Goal: Information Seeking & Learning: Learn about a topic

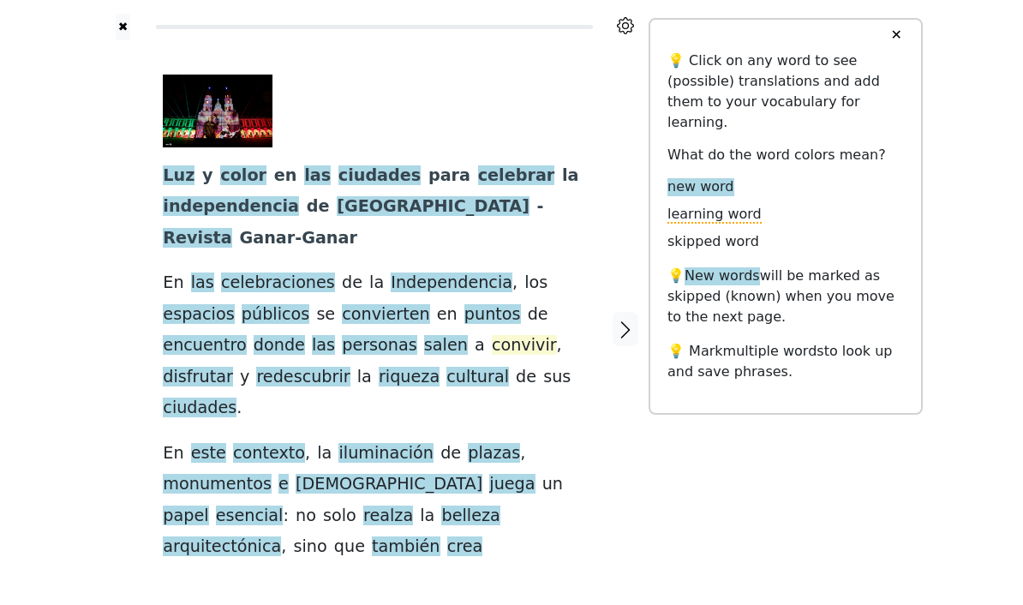
click at [492, 335] on span "convivir" at bounding box center [524, 345] width 65 height 21
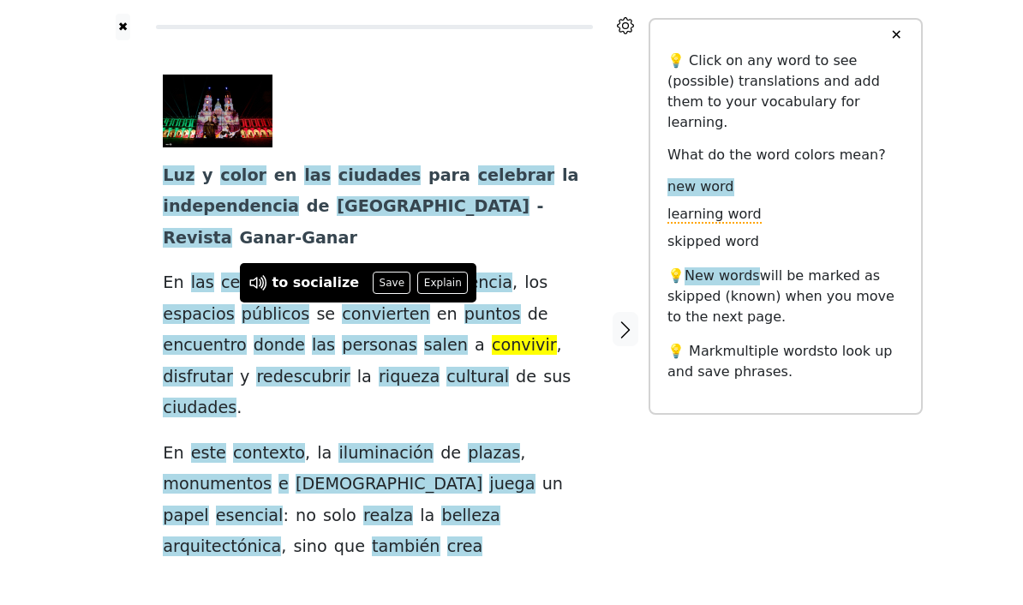
click at [85, 248] on div "✖ Luz y color en las ciudades para celebrar la independencia de [GEOGRAPHIC_DAT…" at bounding box center [511, 339] width 1023 height 679
click at [76, 252] on div "✖ Luz y color en las ciudades para celebrar la independencia de [GEOGRAPHIC_DAT…" at bounding box center [511, 339] width 1023 height 679
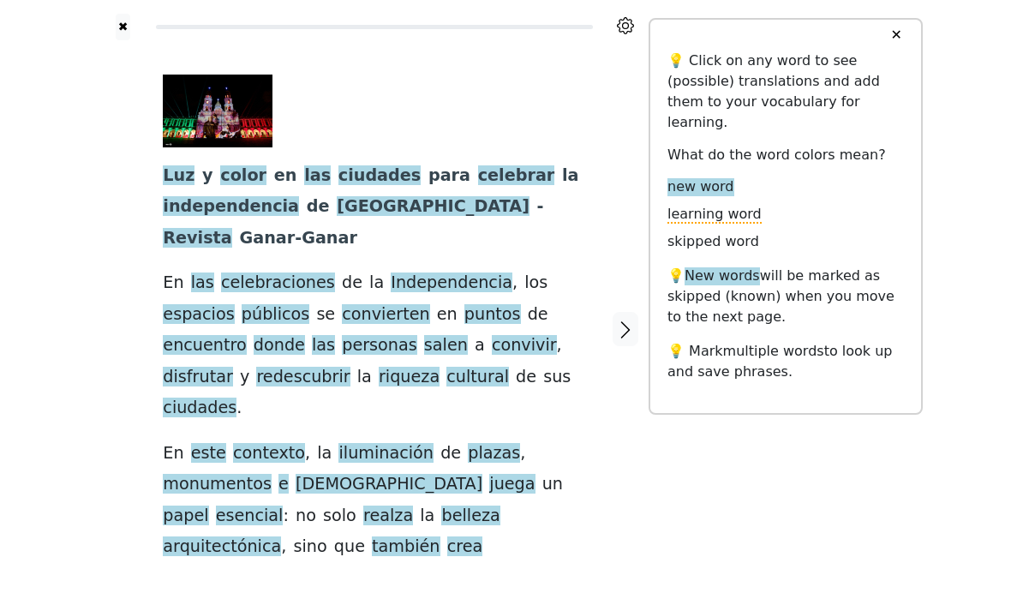
click at [135, 334] on div at bounding box center [122, 328] width 45 height 577
click at [350, 367] on span "redescubrir" at bounding box center [302, 377] width 93 height 21
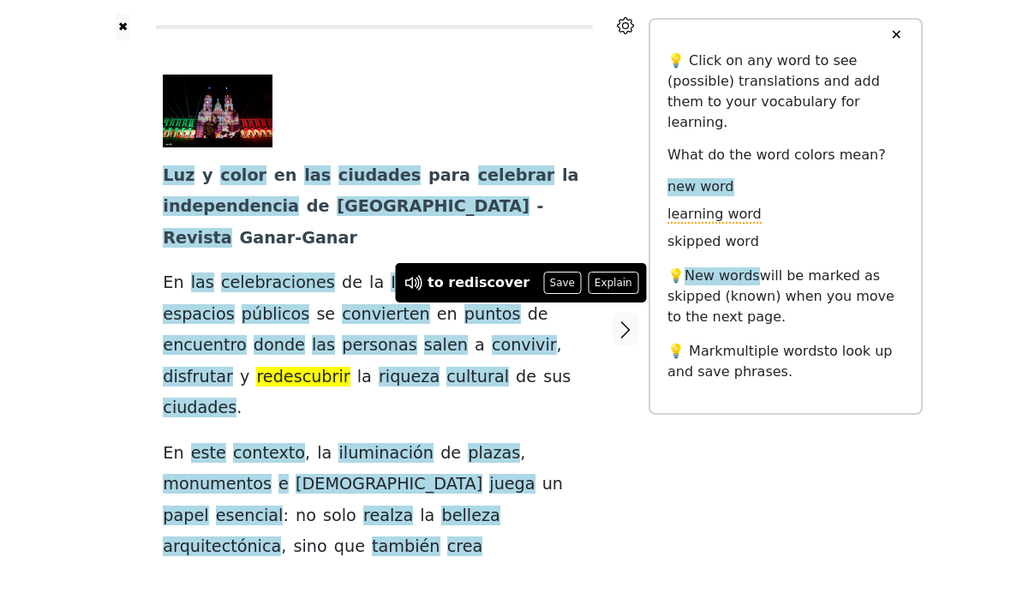
click at [76, 285] on div "✖ Luz y color en las ciudades para celebrar la independencia de [GEOGRAPHIC_DAT…" at bounding box center [511, 339] width 1023 height 679
click at [105, 329] on div at bounding box center [122, 328] width 45 height 577
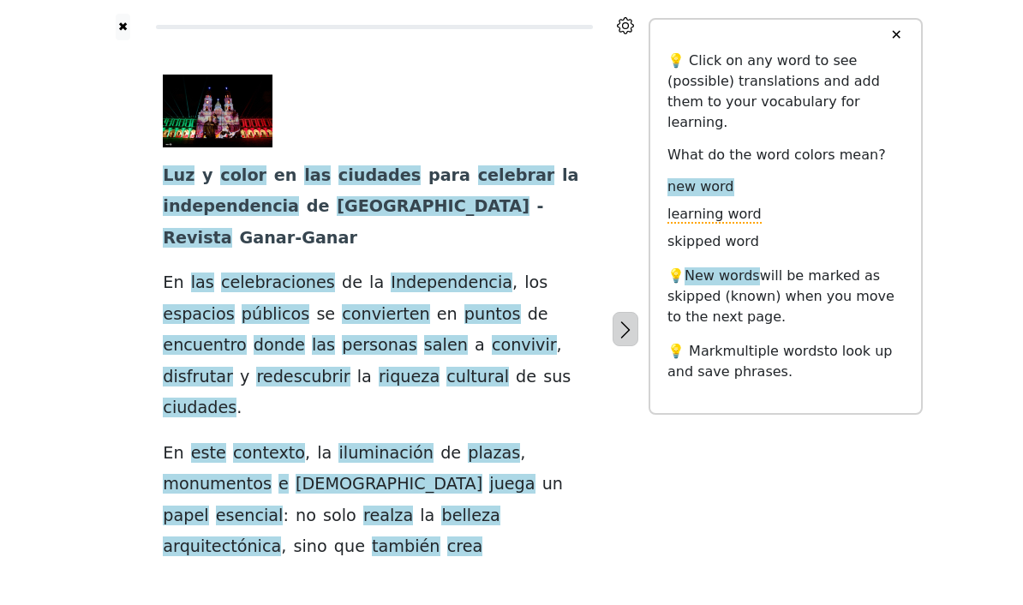
click at [614, 312] on button "button" at bounding box center [625, 329] width 26 height 34
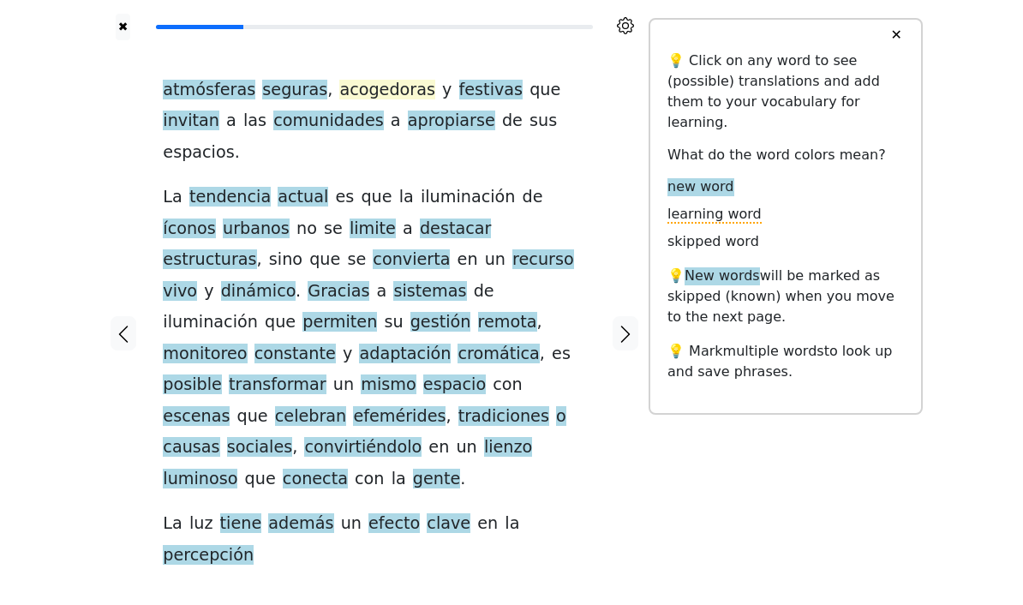
click at [369, 95] on span "acogedoras" at bounding box center [387, 90] width 96 height 21
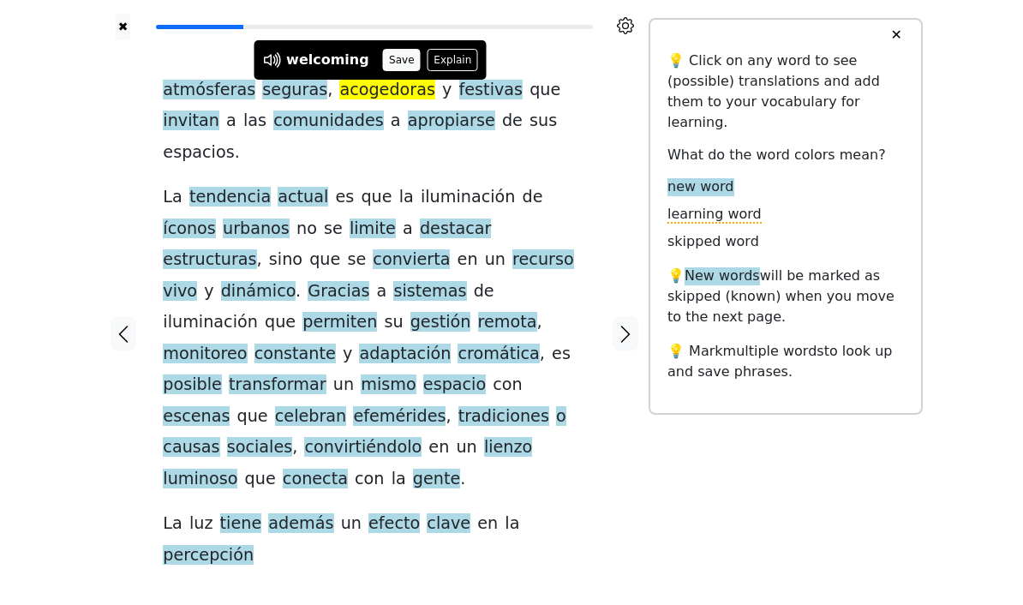
click at [397, 57] on button "Save" at bounding box center [402, 60] width 38 height 22
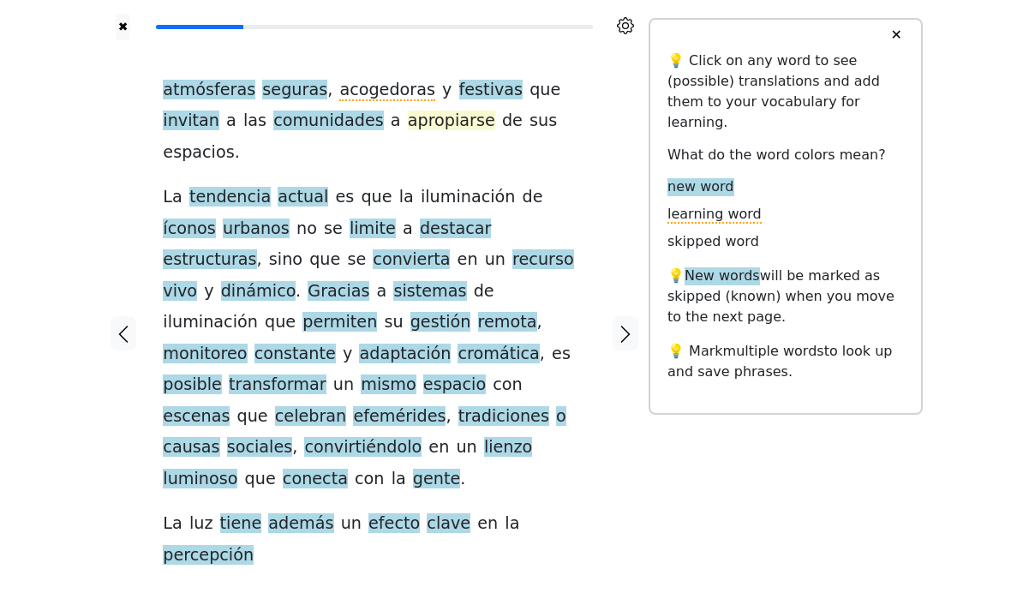
click at [408, 125] on span "apropiarse" at bounding box center [451, 121] width 87 height 21
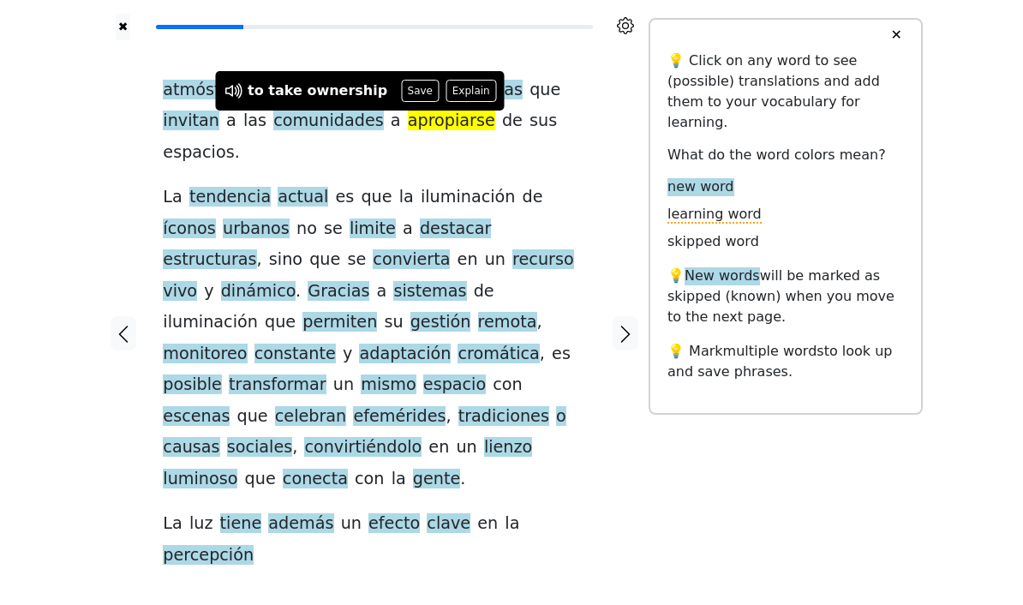
click at [617, 131] on div at bounding box center [625, 332] width 45 height 585
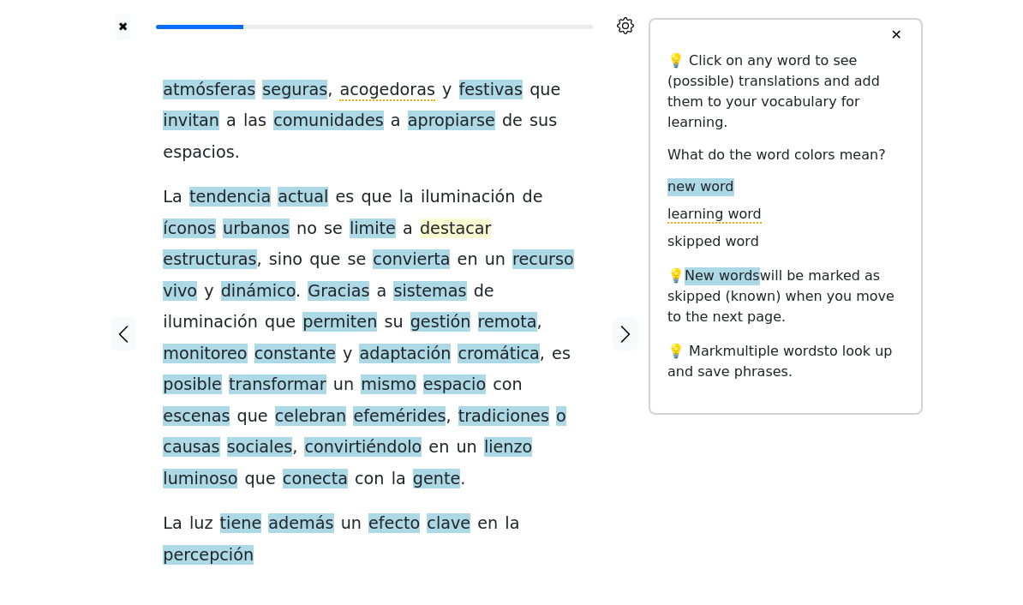
click at [420, 218] on span "destacar" at bounding box center [455, 228] width 71 height 21
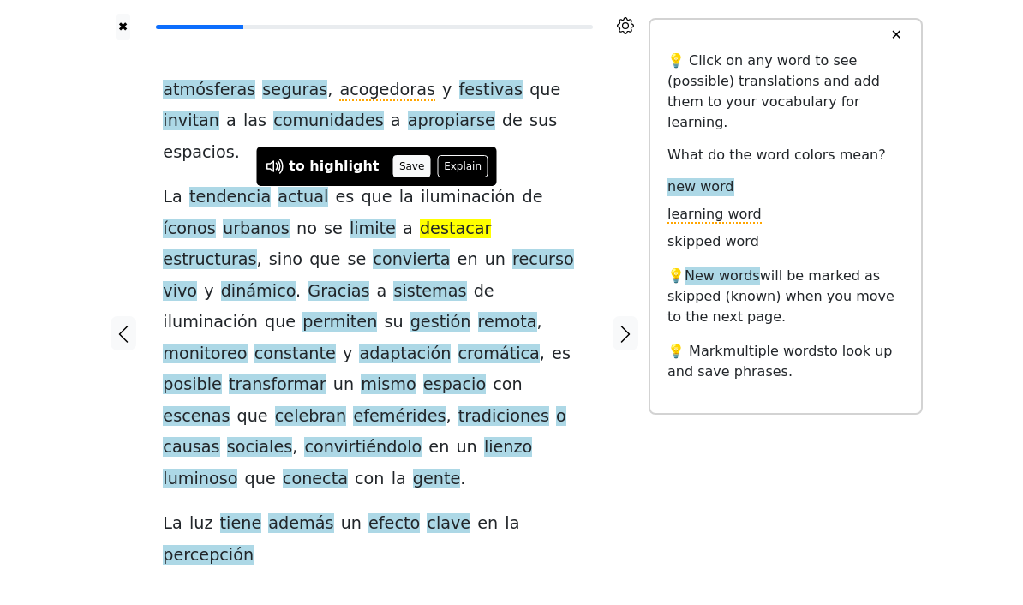
click at [396, 167] on button "Save" at bounding box center [411, 166] width 38 height 22
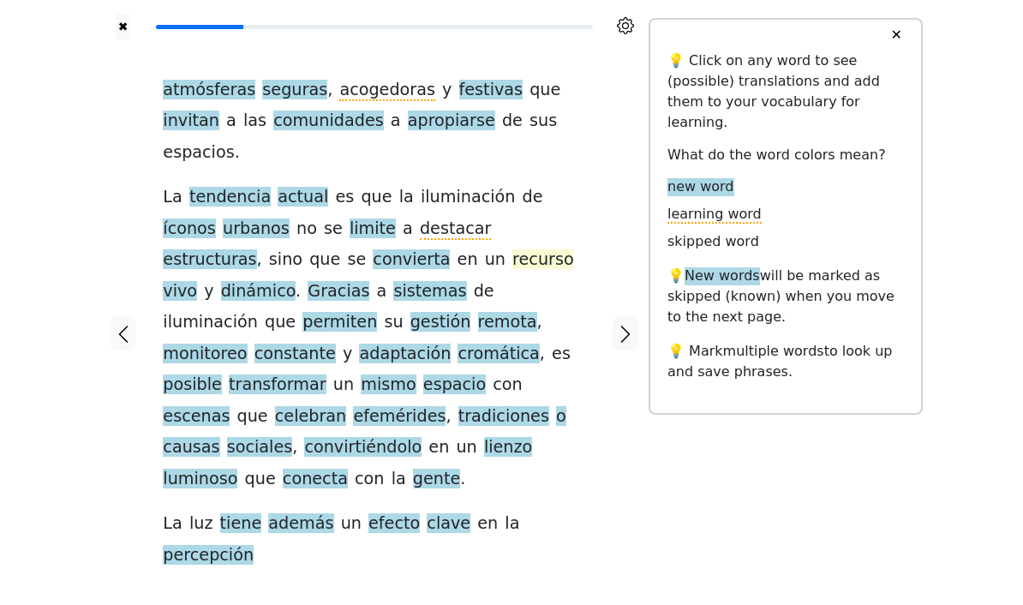
click at [512, 249] on span "recurso" at bounding box center [543, 259] width 62 height 21
click at [619, 449] on div at bounding box center [625, 332] width 45 height 585
click at [512, 249] on span "recurso" at bounding box center [543, 259] width 62 height 21
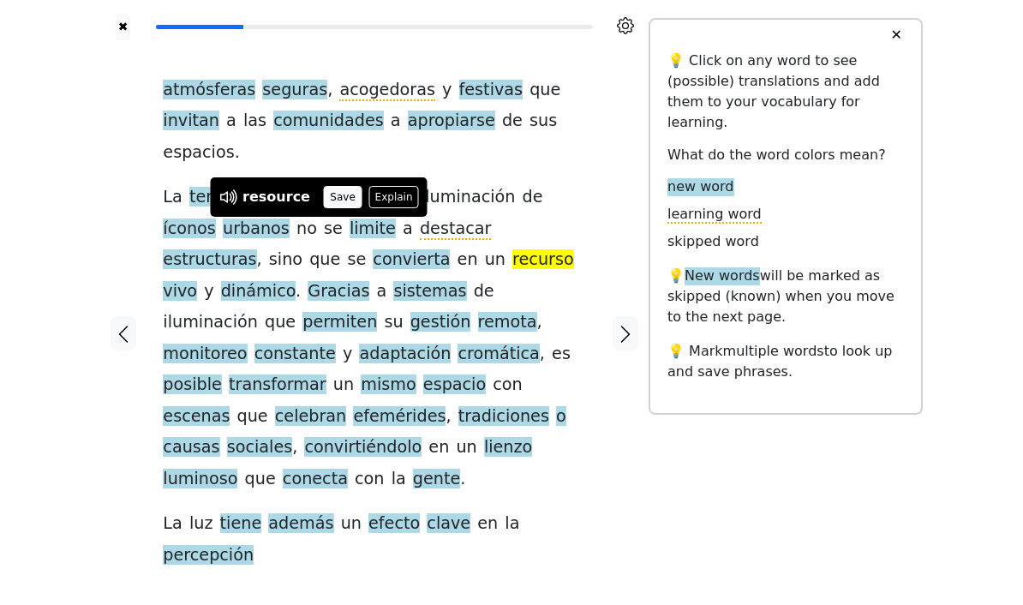
click at [334, 202] on button "Save" at bounding box center [343, 197] width 38 height 22
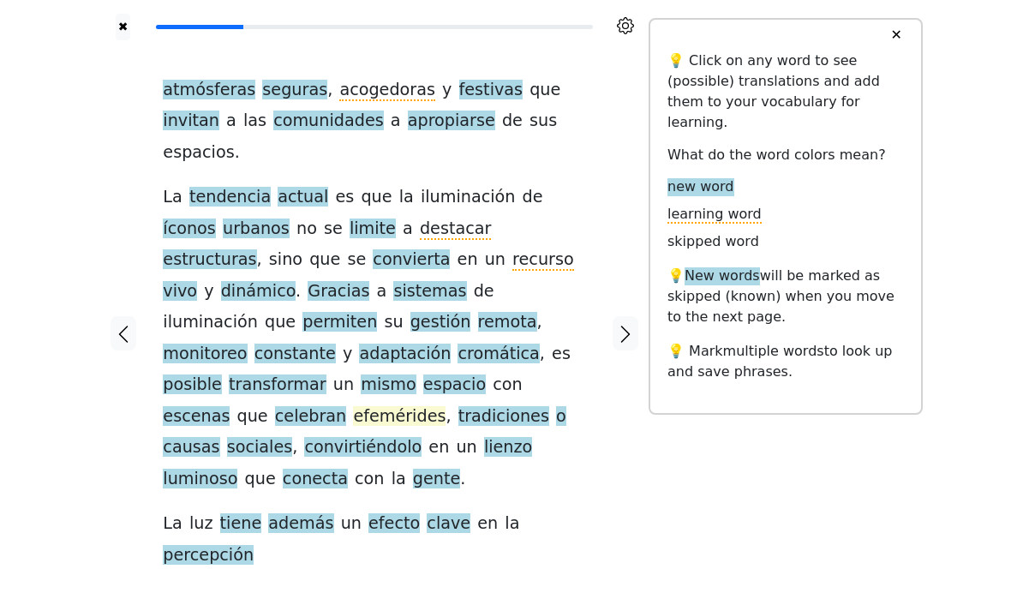
click at [353, 406] on span "efemérides" at bounding box center [399, 416] width 93 height 21
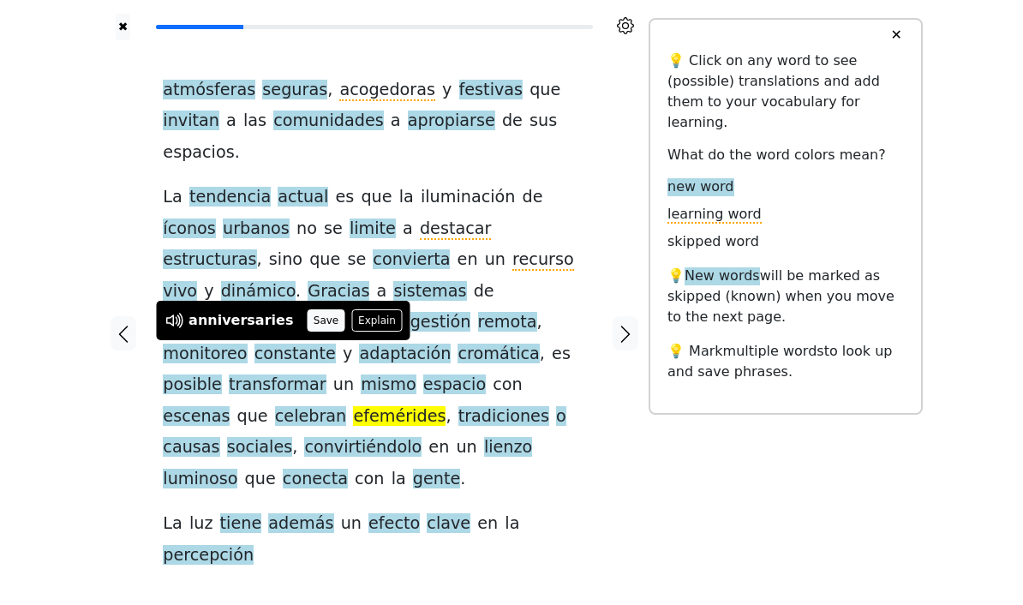
click at [307, 326] on button "Save" at bounding box center [326, 320] width 38 height 22
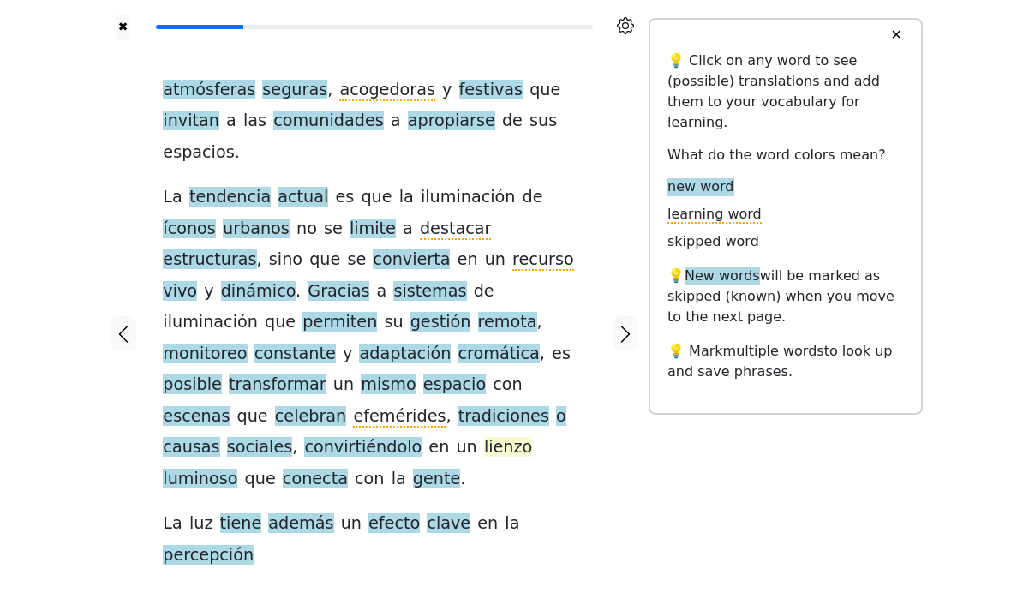
click at [484, 437] on span "lienzo" at bounding box center [508, 447] width 48 height 21
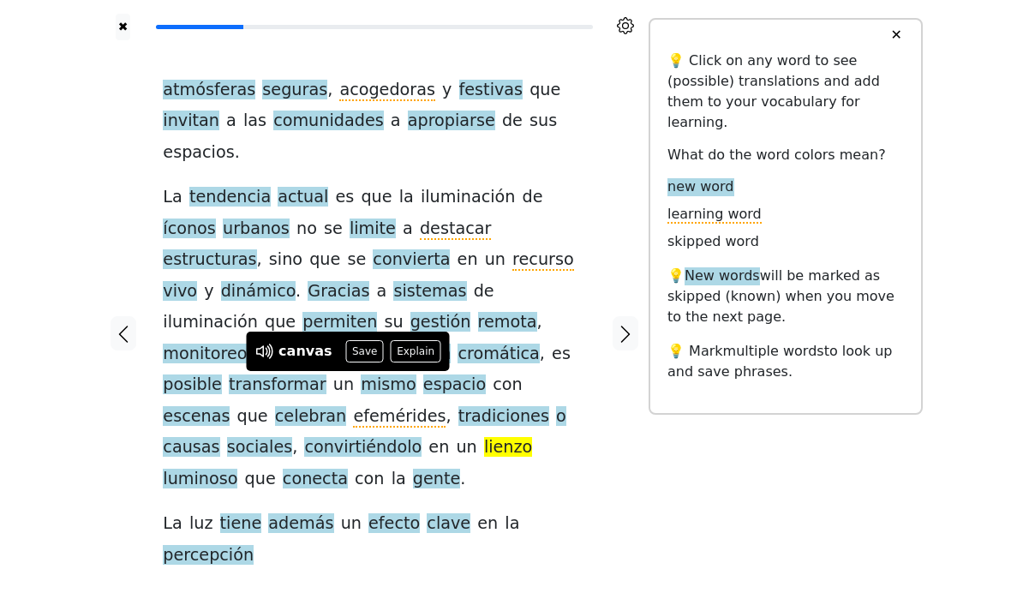
click at [87, 377] on div "✖ atmósferas seguras , acogedoras y festivas que invitan a las comunidades a ap…" at bounding box center [511, 343] width 1023 height 687
click at [407, 356] on button "Explain" at bounding box center [416, 351] width 51 height 22
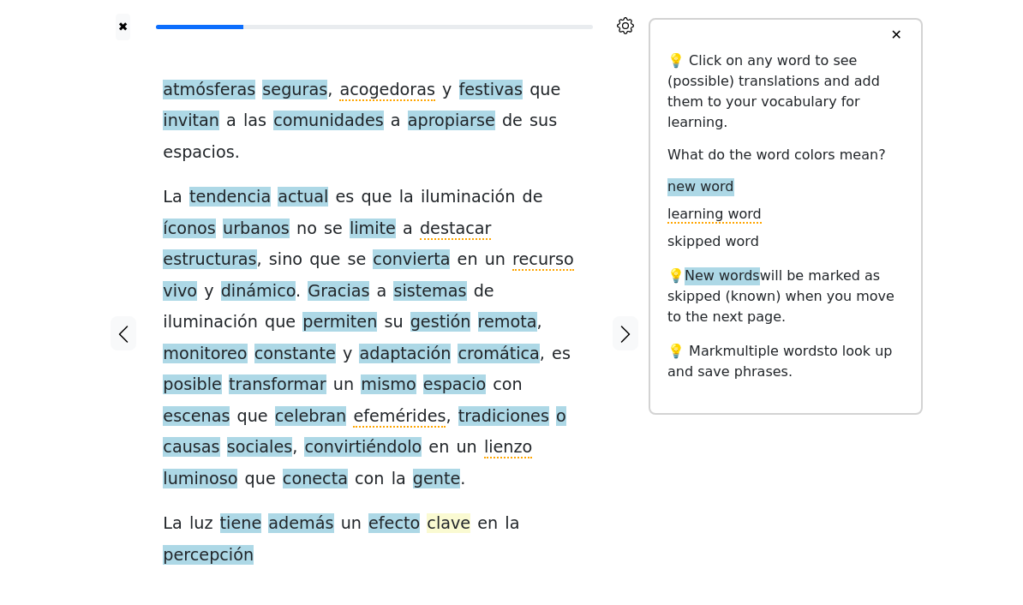
click at [427, 513] on span "clave" at bounding box center [449, 523] width 44 height 21
click at [160, 516] on div "atmósferas seguras , acogedoras y festivas que invitan a las comunidades a apro…" at bounding box center [374, 332] width 457 height 585
click at [622, 326] on icon "button" at bounding box center [625, 334] width 9 height 17
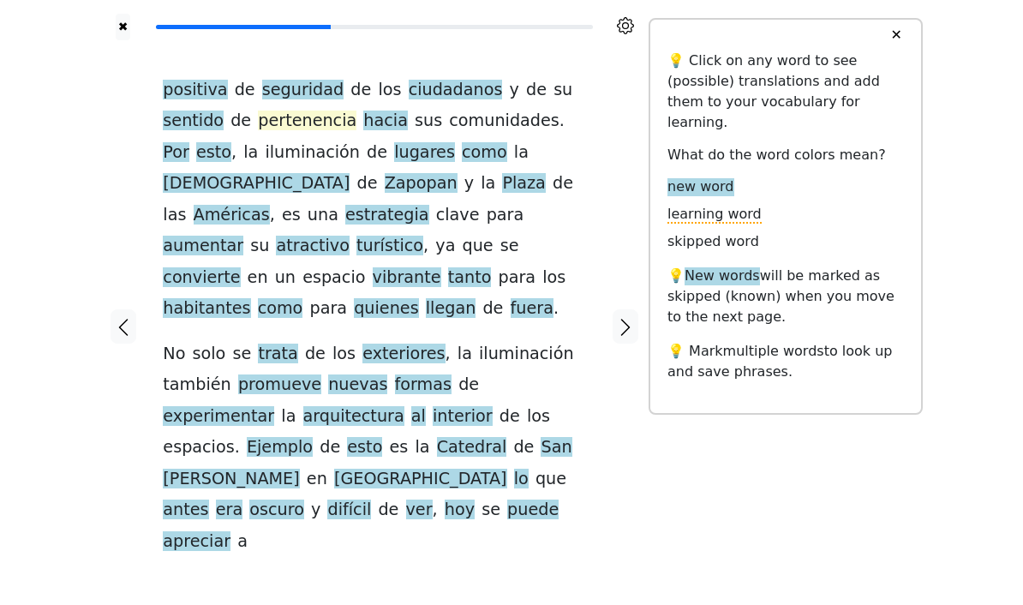
click at [258, 118] on span "pertenencia" at bounding box center [307, 121] width 99 height 21
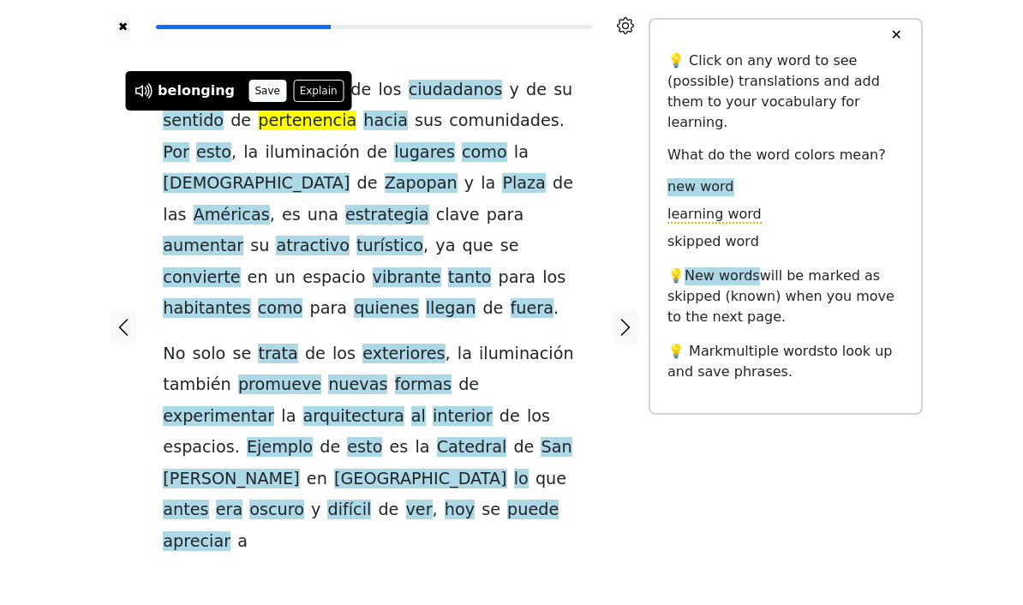
click at [255, 95] on button "Save" at bounding box center [267, 91] width 38 height 22
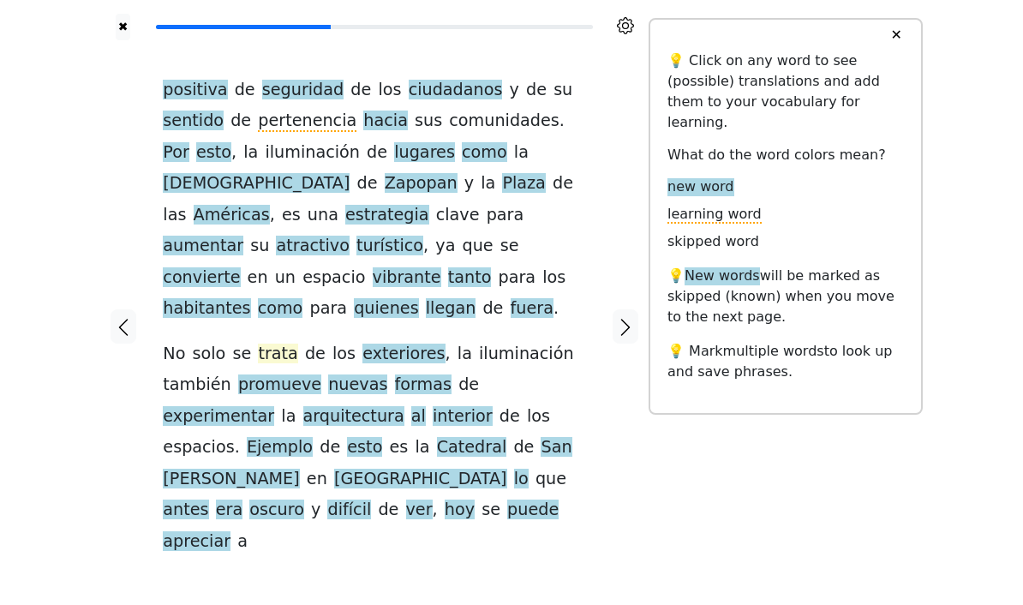
click at [268, 344] on span "trata" at bounding box center [277, 354] width 39 height 21
click at [105, 373] on div at bounding box center [122, 325] width 45 height 571
click at [619, 317] on icon "button" at bounding box center [625, 327] width 21 height 21
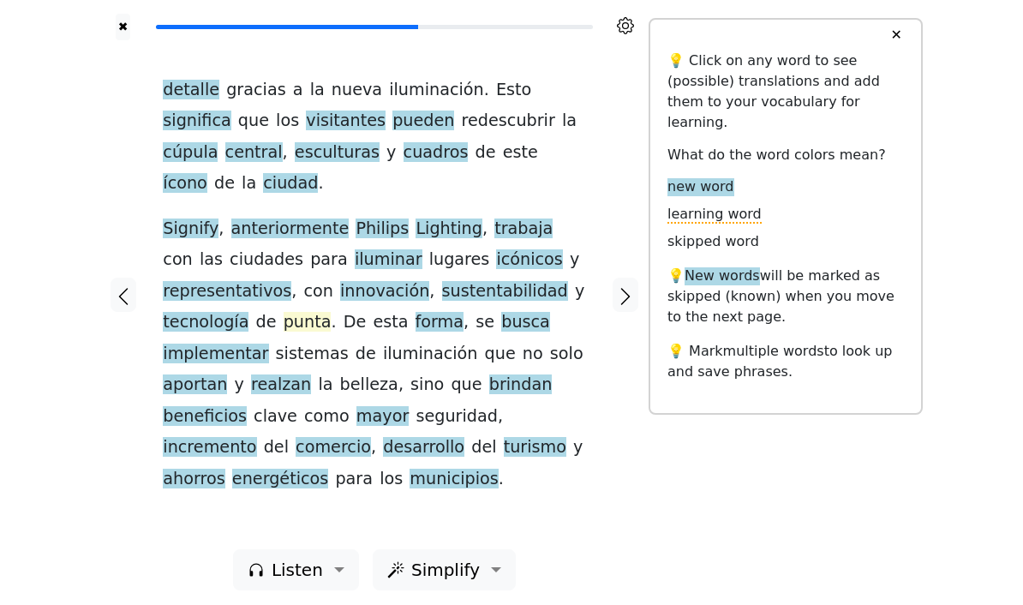
click at [287, 312] on span "punta" at bounding box center [308, 322] width 48 height 21
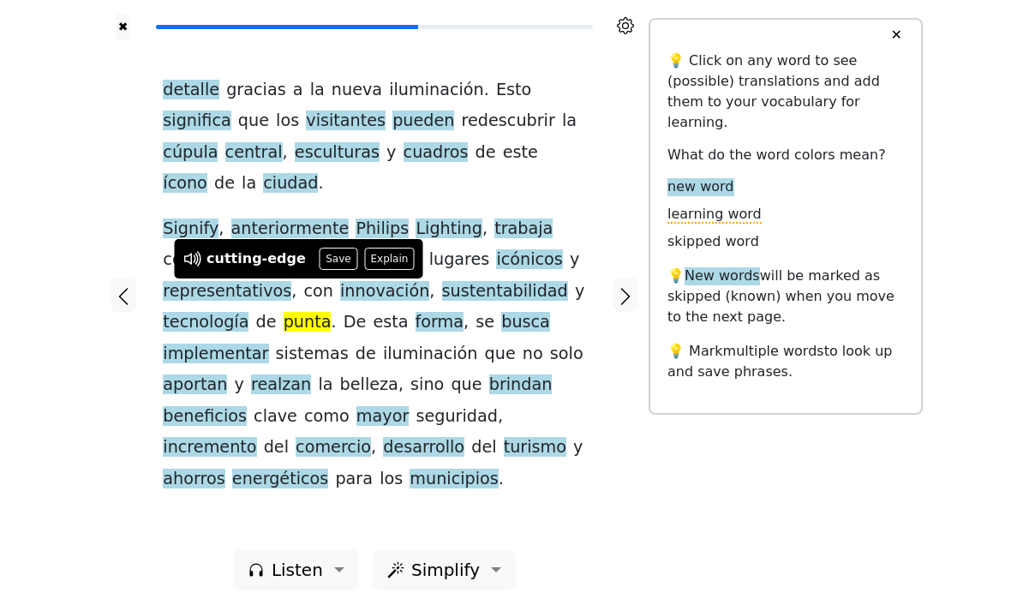
click at [302, 459] on div "detalle gracias a la nueva iluminación . Esto significa que los visitantes pued…" at bounding box center [374, 294] width 457 height 509
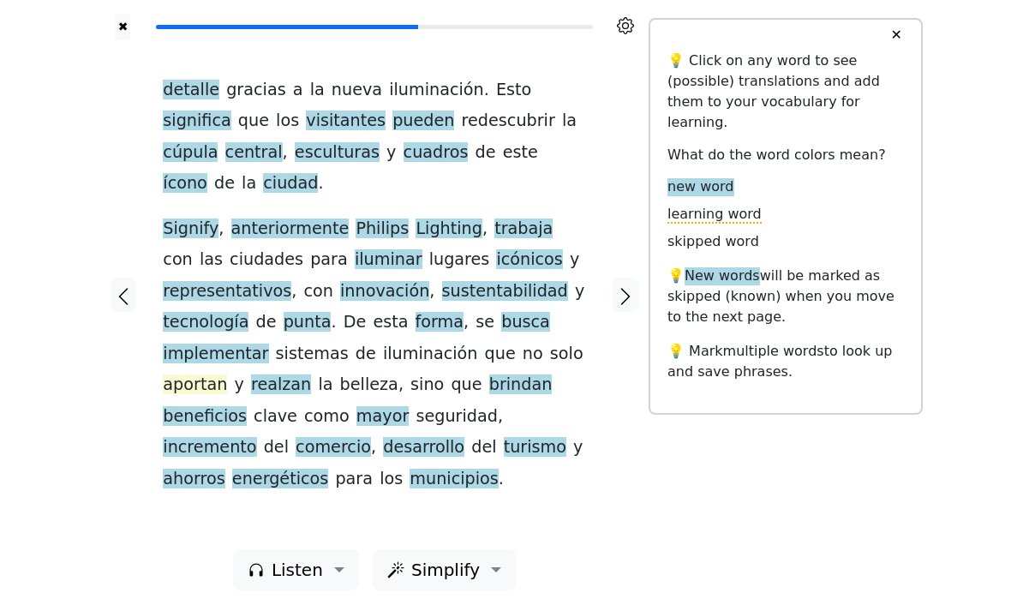
click at [200, 374] on span "aportan" at bounding box center [195, 384] width 64 height 21
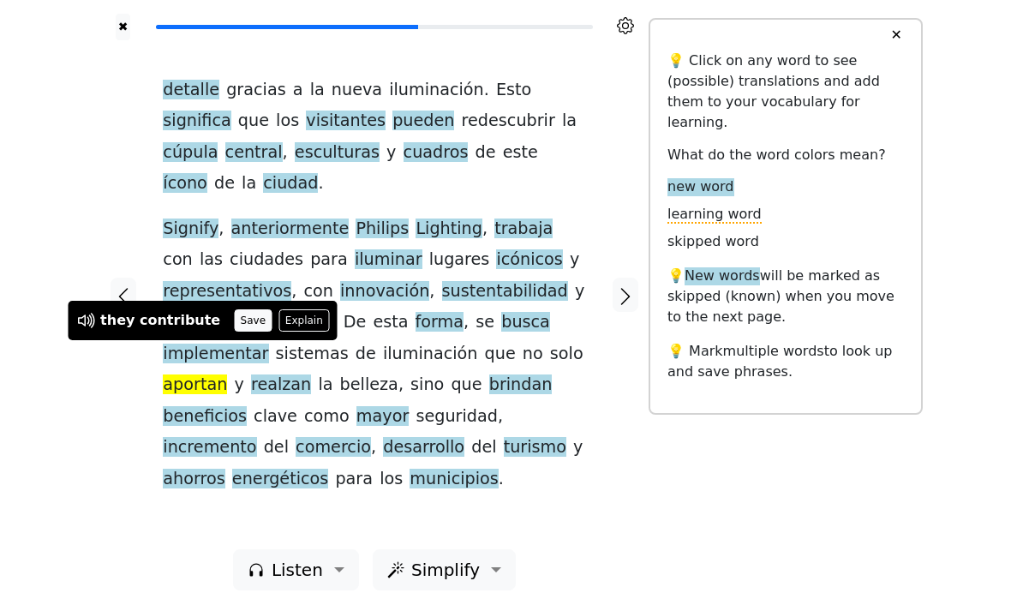
click at [234, 328] on button "Save" at bounding box center [253, 320] width 38 height 22
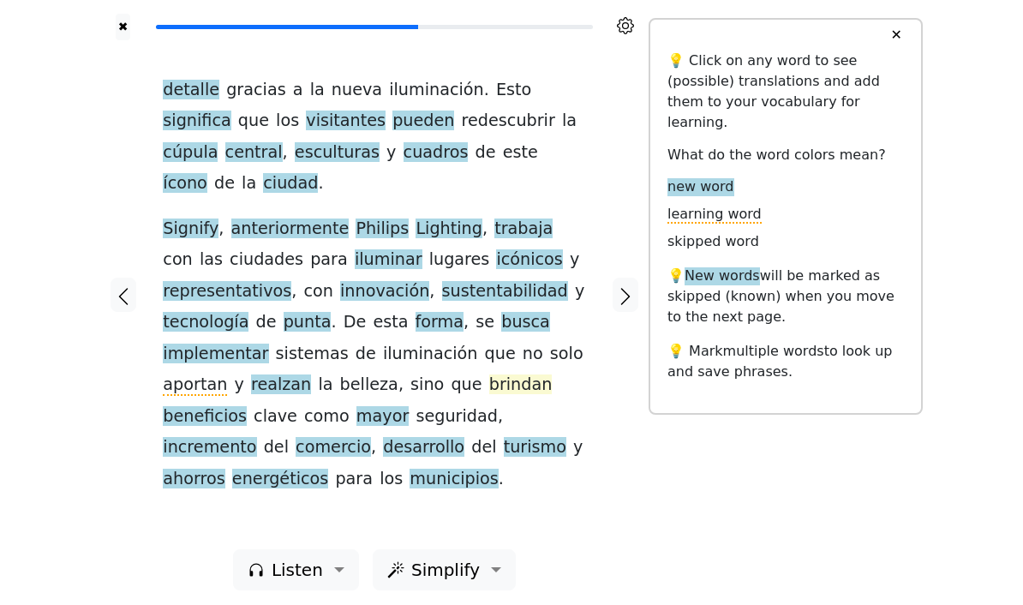
click at [489, 374] on span "brindan" at bounding box center [520, 384] width 63 height 21
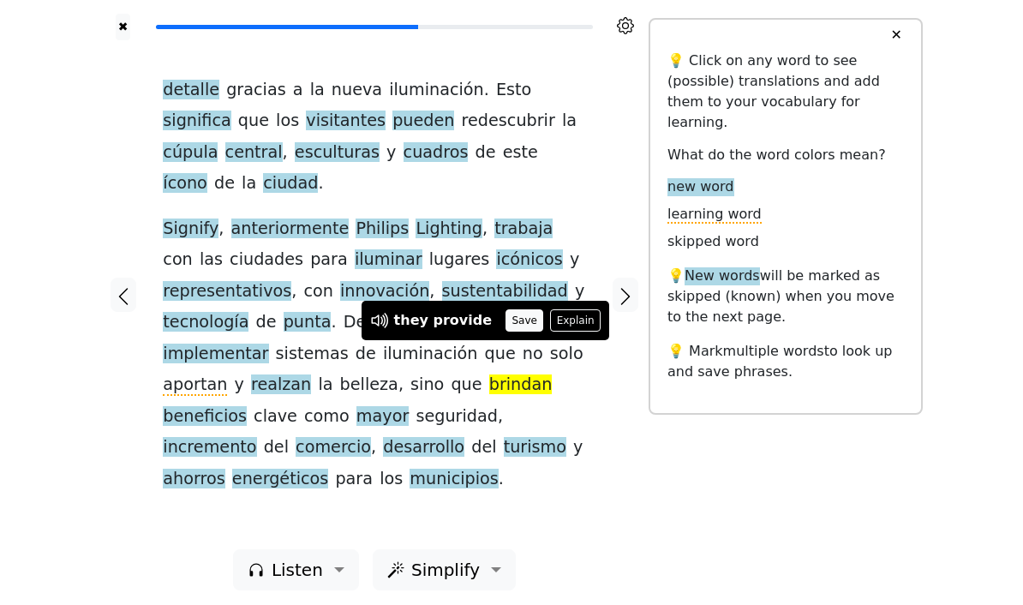
click at [505, 317] on button "Save" at bounding box center [524, 320] width 38 height 22
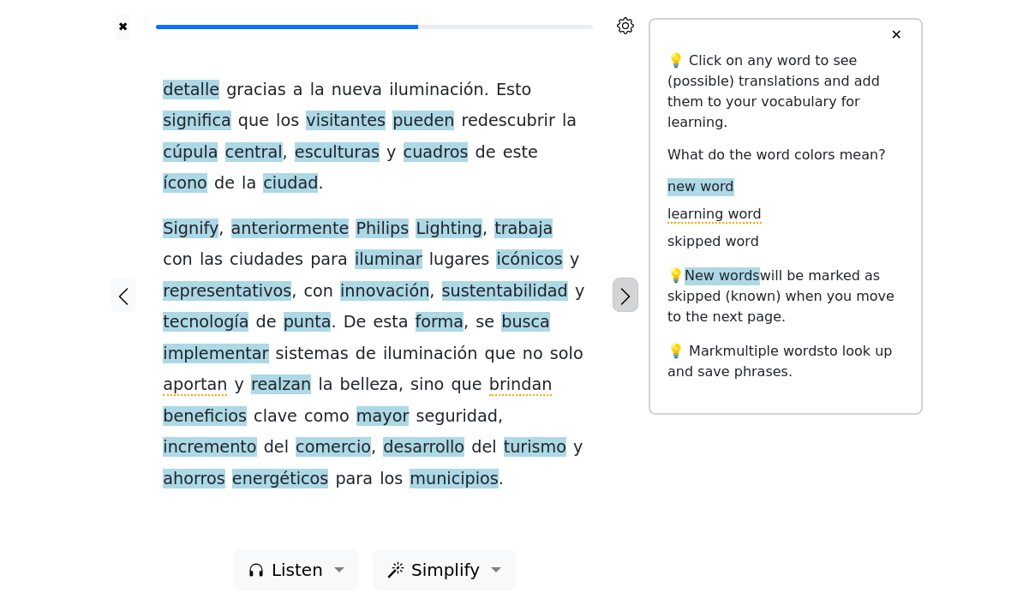
click at [614, 295] on button "button" at bounding box center [625, 295] width 26 height 34
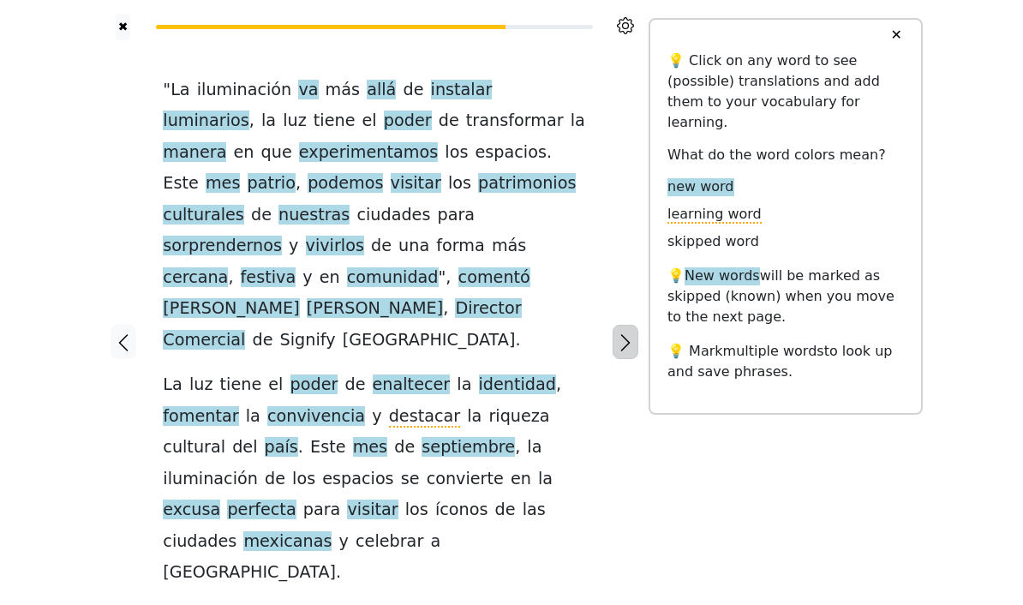
click at [630, 332] on icon "button" at bounding box center [625, 342] width 21 height 21
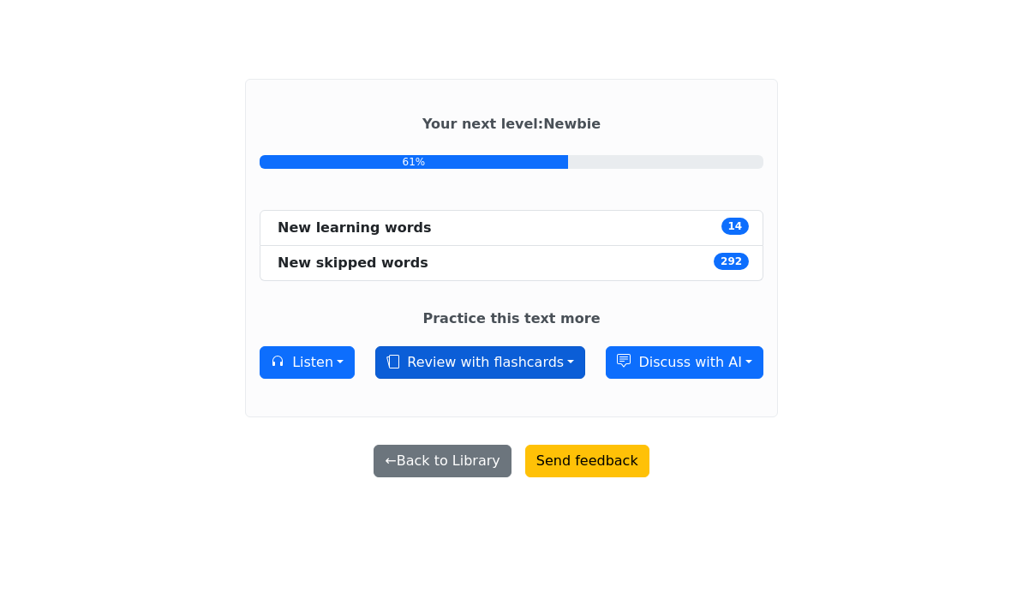
click at [524, 379] on button "Review with flashcards" at bounding box center [480, 362] width 210 height 33
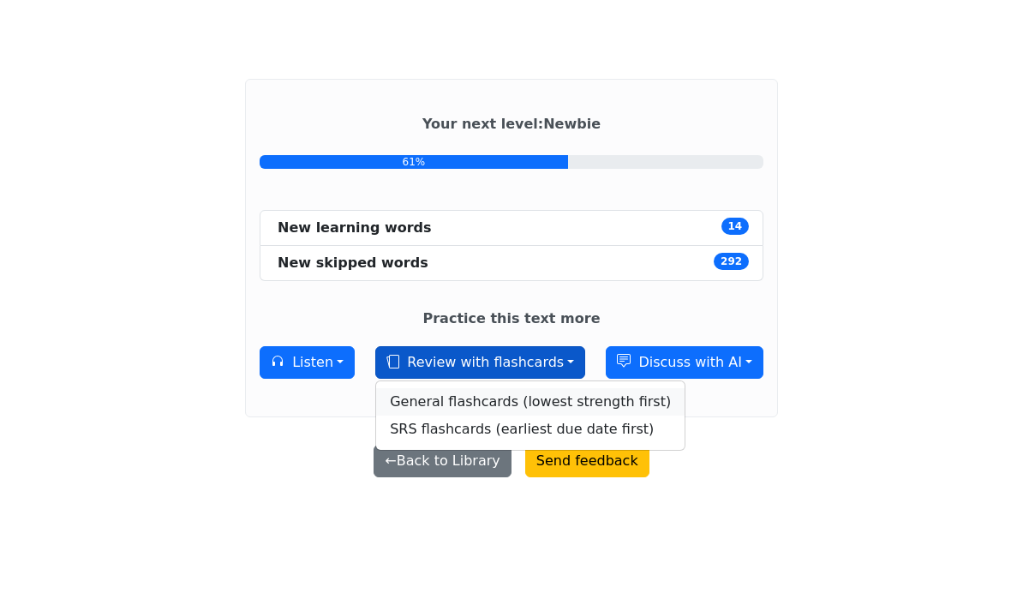
click at [563, 415] on link "General flashcards (lowest strength first)" at bounding box center [530, 401] width 308 height 27
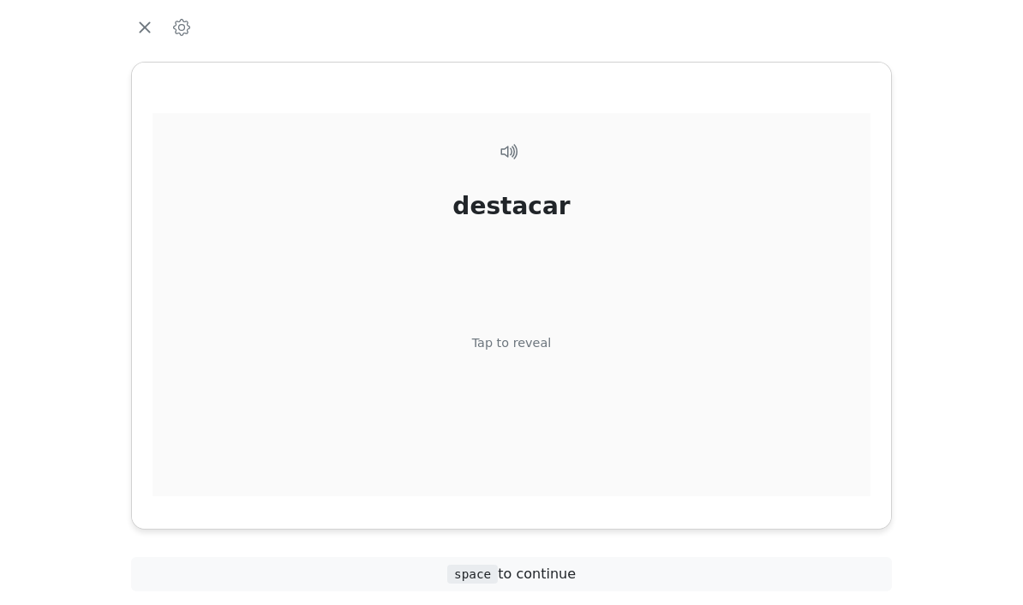
click at [556, 219] on div "destacar" at bounding box center [510, 207] width 117 height 36
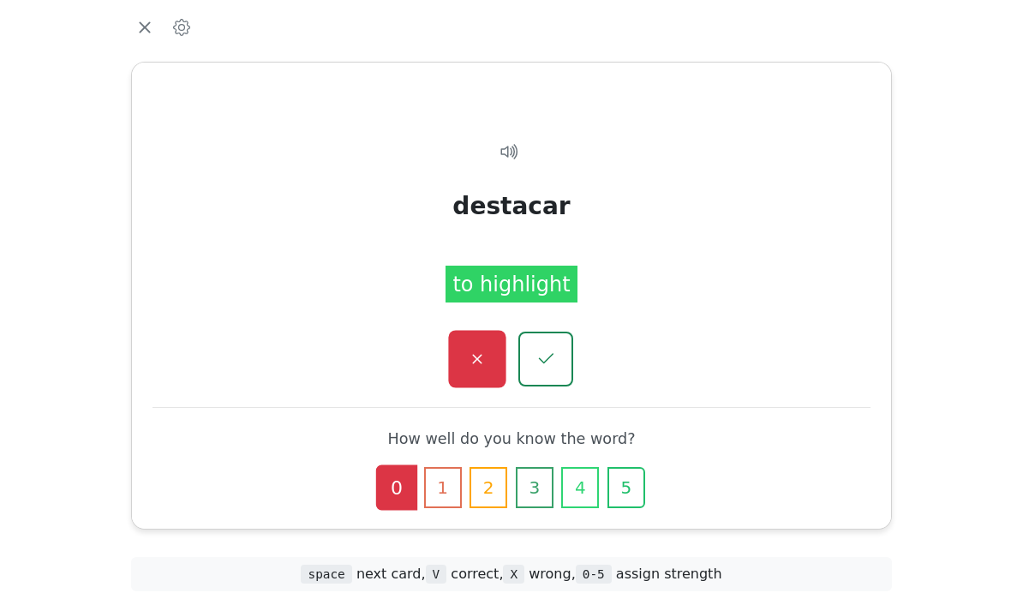
click at [483, 366] on icon "button" at bounding box center [476, 359] width 21 height 21
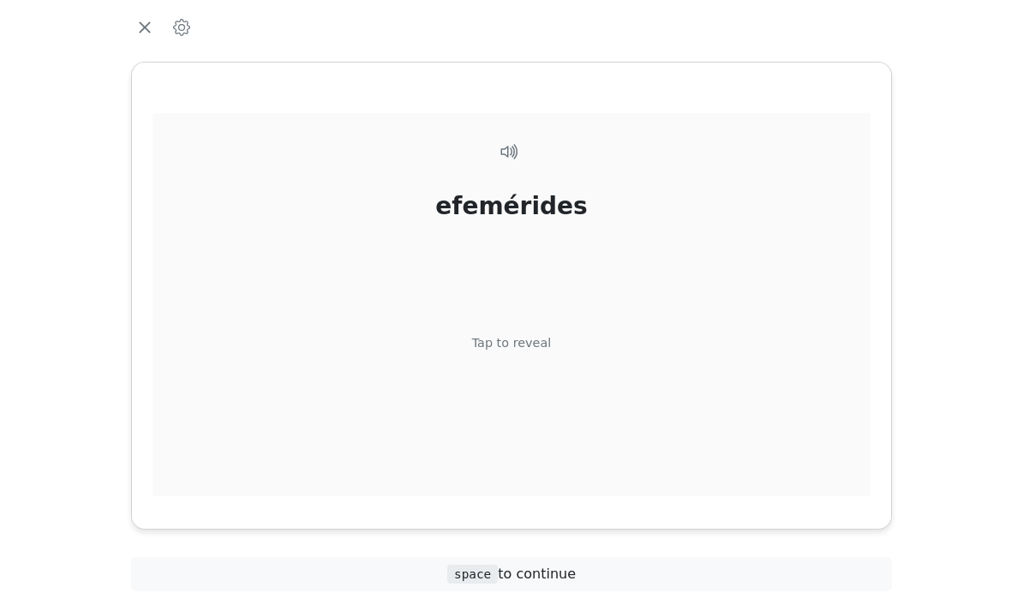
click at [593, 346] on div "efemérides Tap to reveal" at bounding box center [511, 324] width 718 height 423
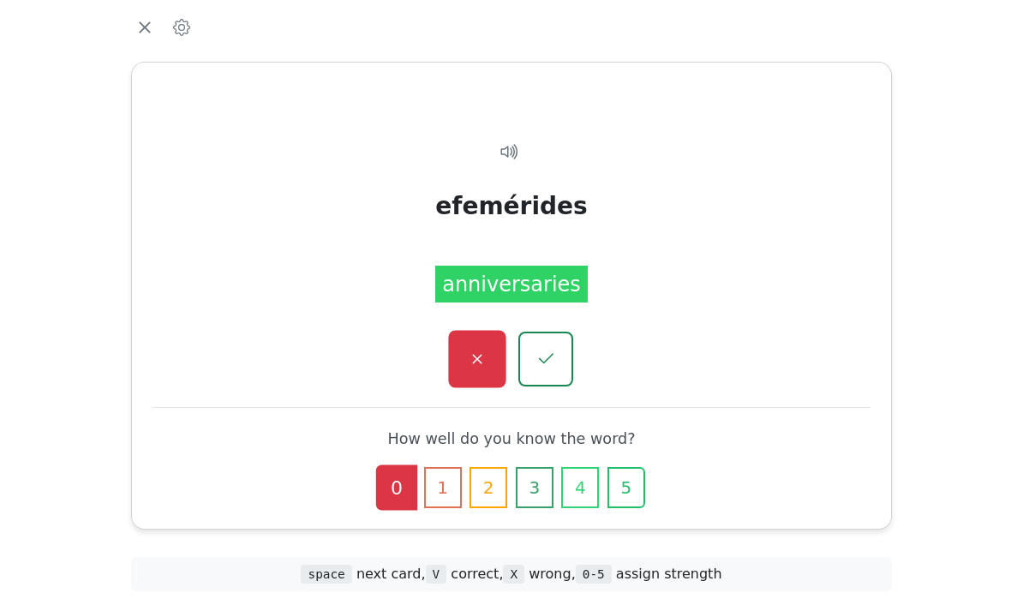
click at [477, 367] on icon "button" at bounding box center [476, 359] width 21 height 21
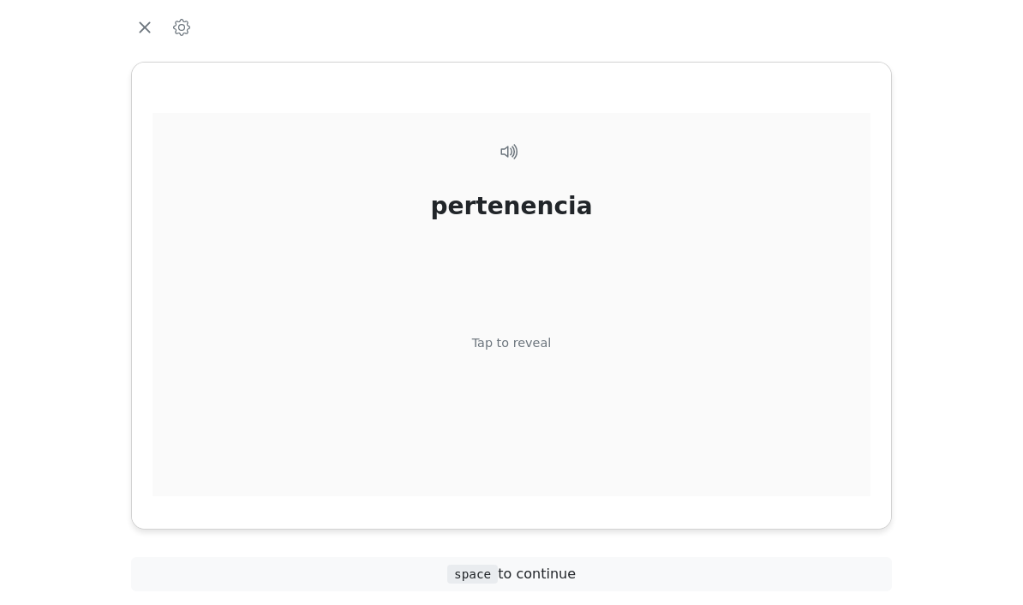
click at [553, 343] on div "pertenencia Tap to reveal" at bounding box center [511, 324] width 718 height 423
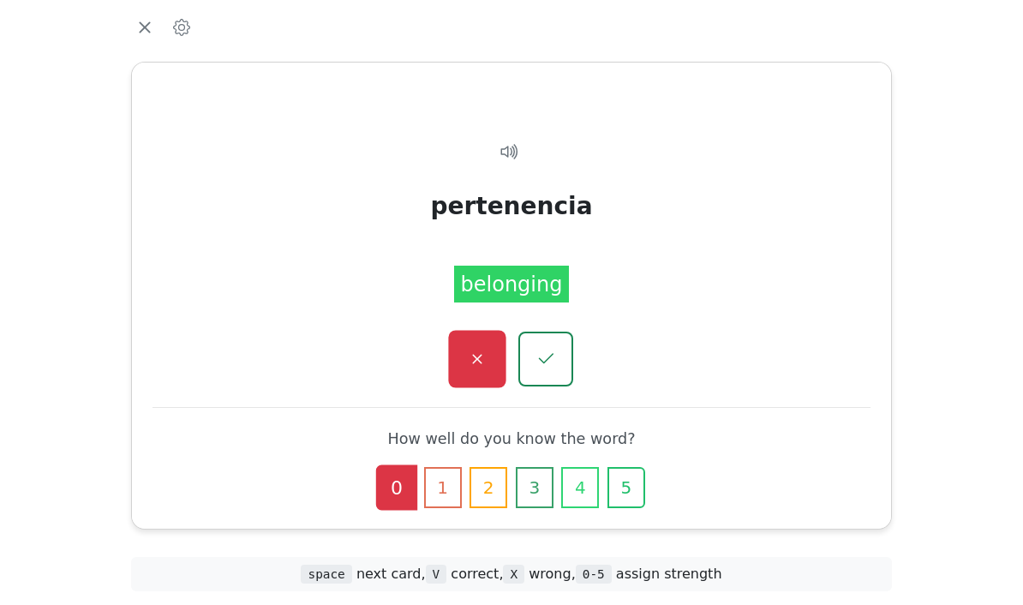
click at [487, 356] on icon "button" at bounding box center [476, 359] width 21 height 21
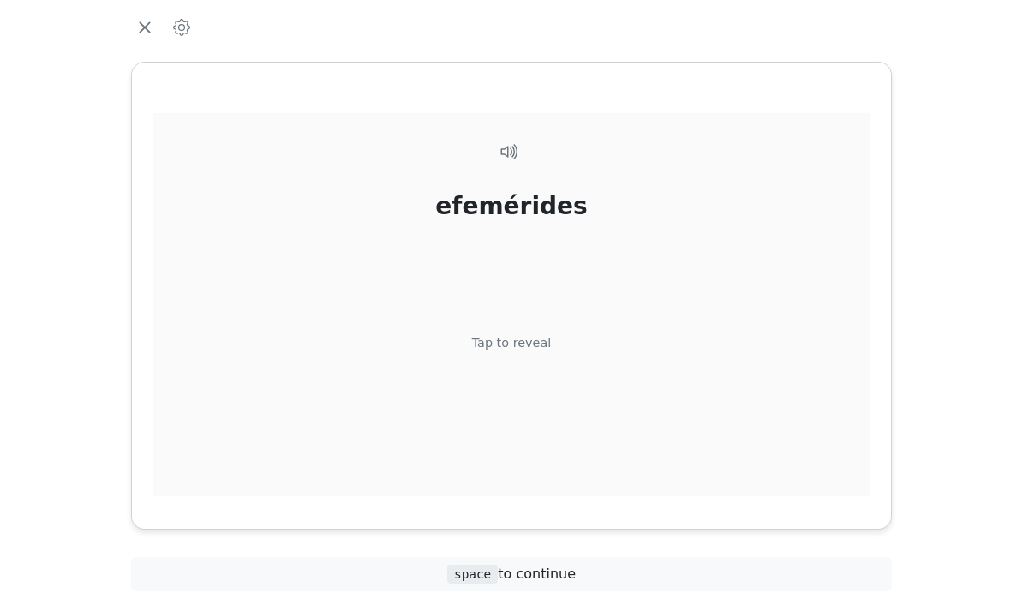
click at [621, 243] on div "efemérides Tap to reveal" at bounding box center [511, 324] width 718 height 423
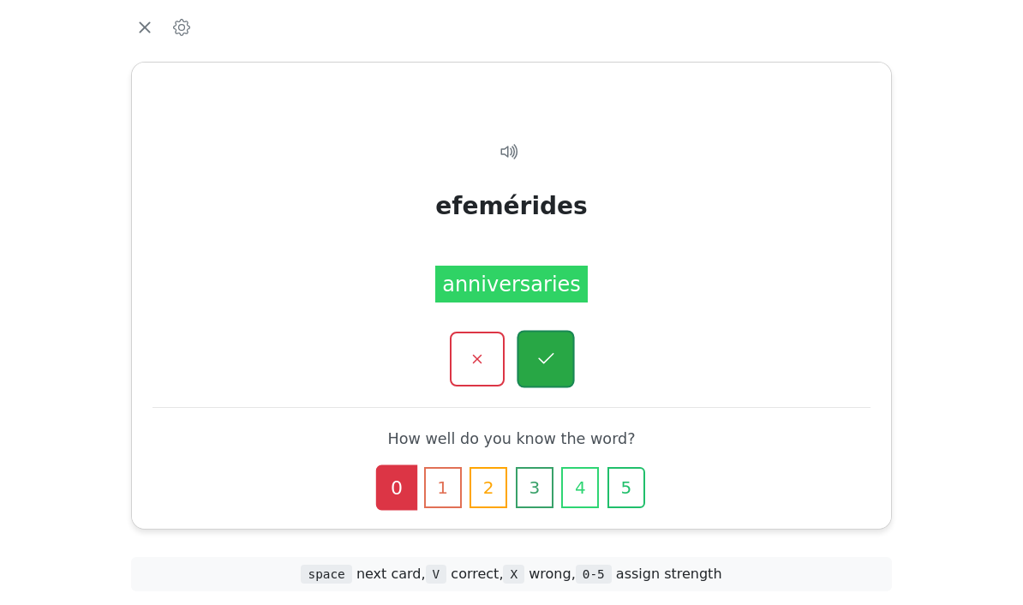
click at [556, 365] on icon "button" at bounding box center [545, 359] width 21 height 21
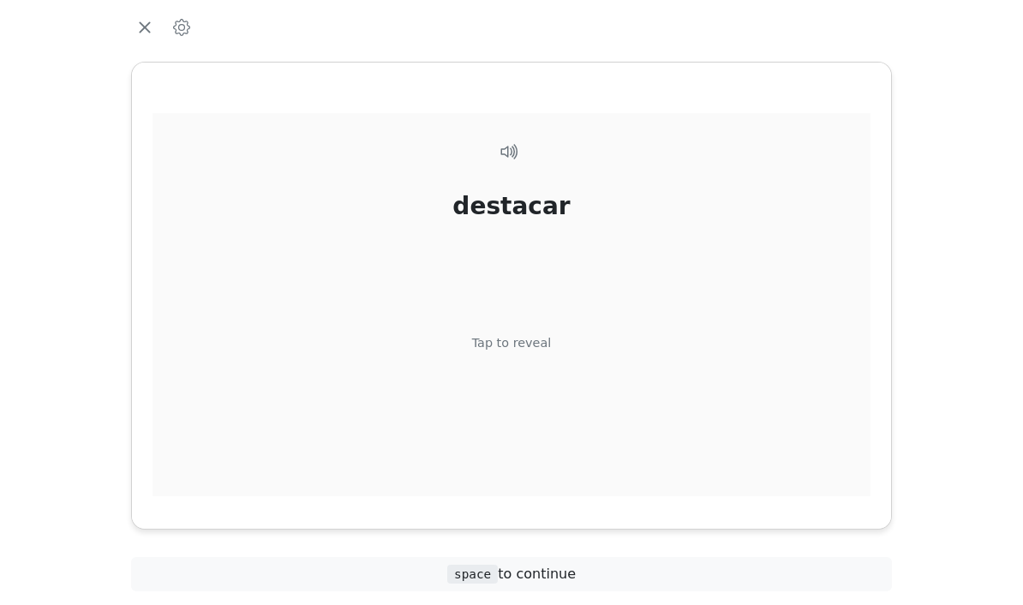
click at [726, 260] on div "destacar Tap to reveal" at bounding box center [511, 324] width 718 height 423
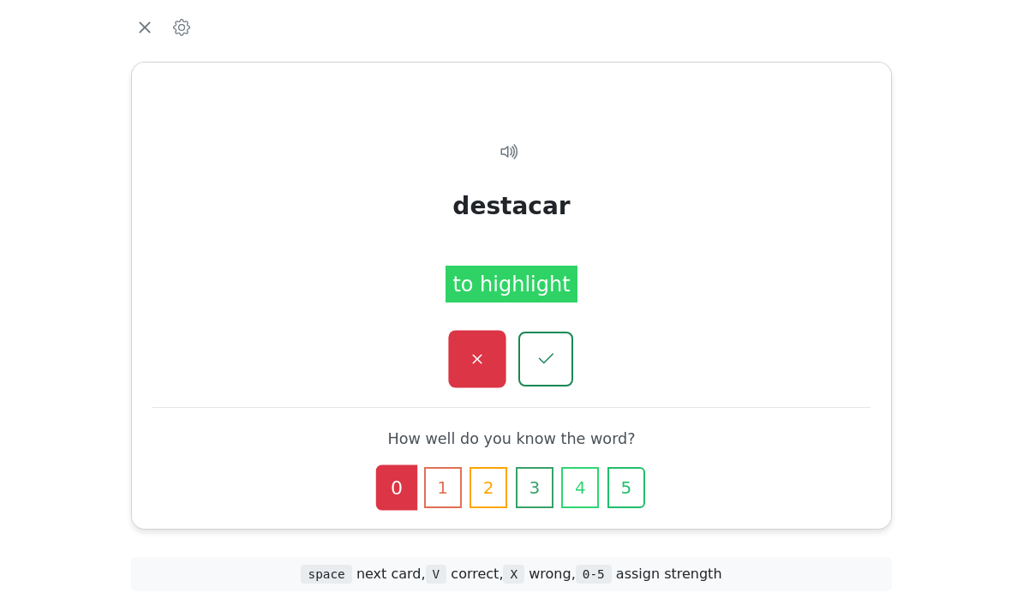
click at [475, 362] on icon "button" at bounding box center [476, 359] width 21 height 21
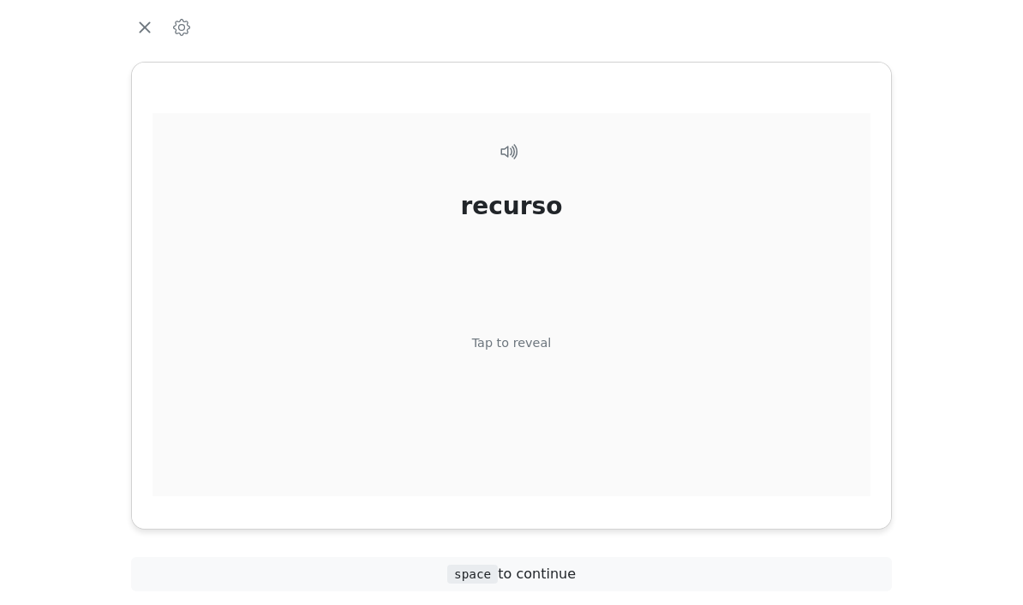
click at [608, 299] on div "recurso Tap to reveal" at bounding box center [511, 324] width 718 height 423
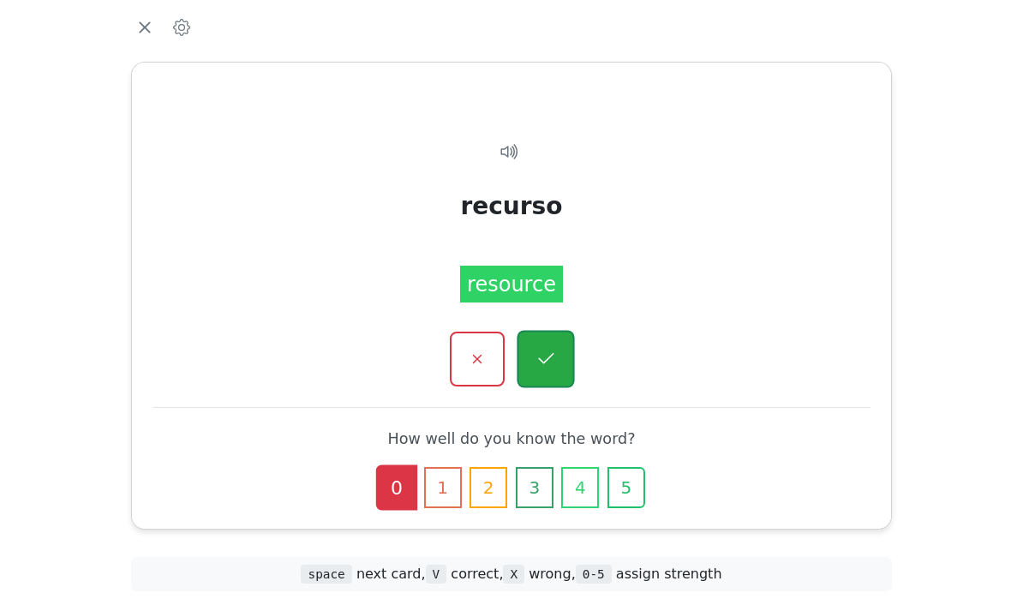
click at [560, 353] on button "button" at bounding box center [545, 359] width 57 height 57
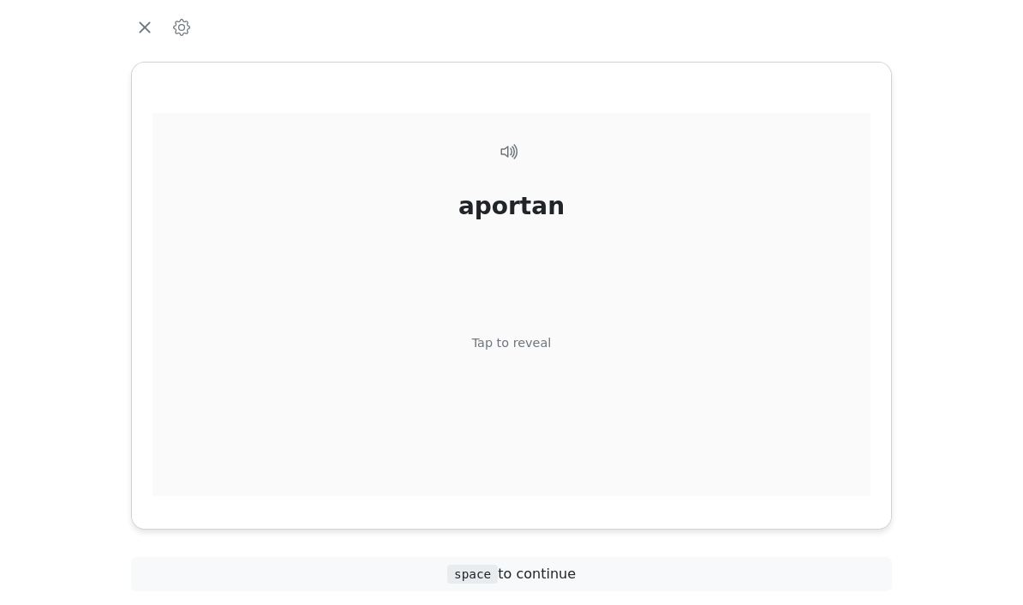
click at [616, 295] on div "aportan Tap to reveal" at bounding box center [511, 324] width 718 height 423
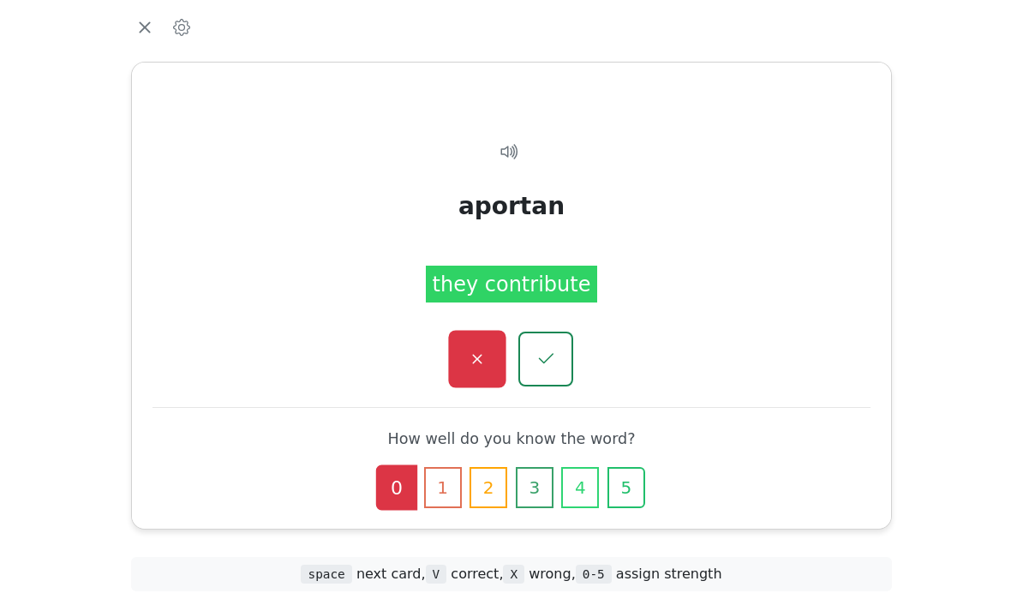
click at [469, 379] on button "button" at bounding box center [476, 359] width 57 height 57
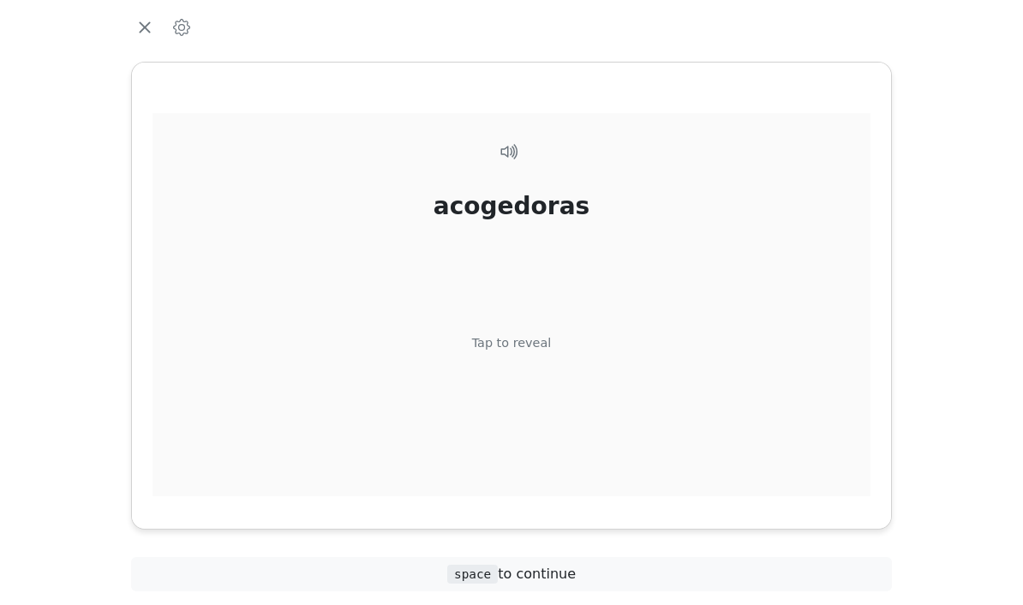
click at [605, 289] on div "acogedoras Tap to reveal" at bounding box center [511, 324] width 718 height 423
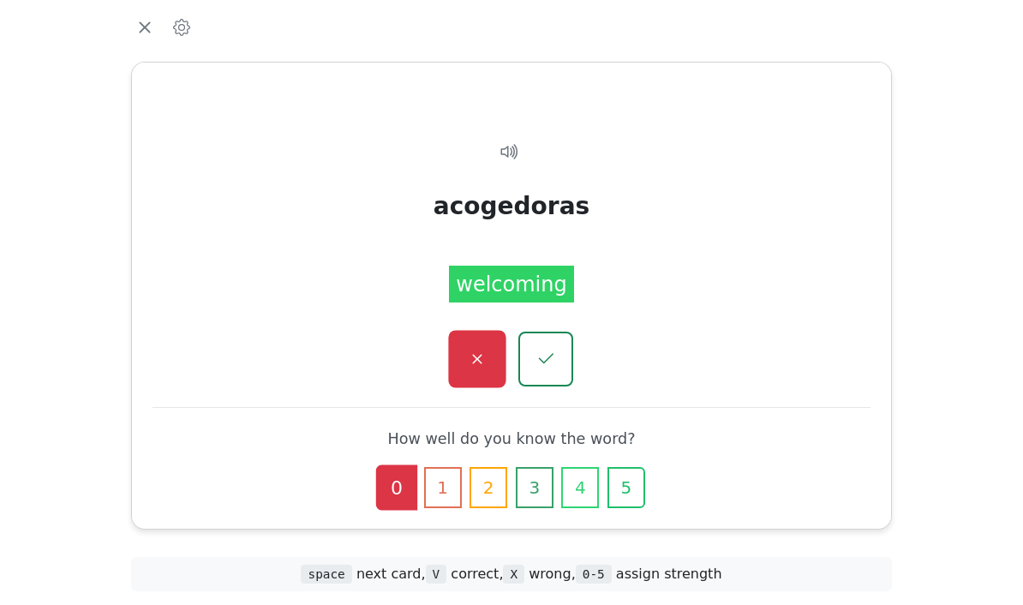
click at [477, 370] on button "button" at bounding box center [476, 359] width 57 height 57
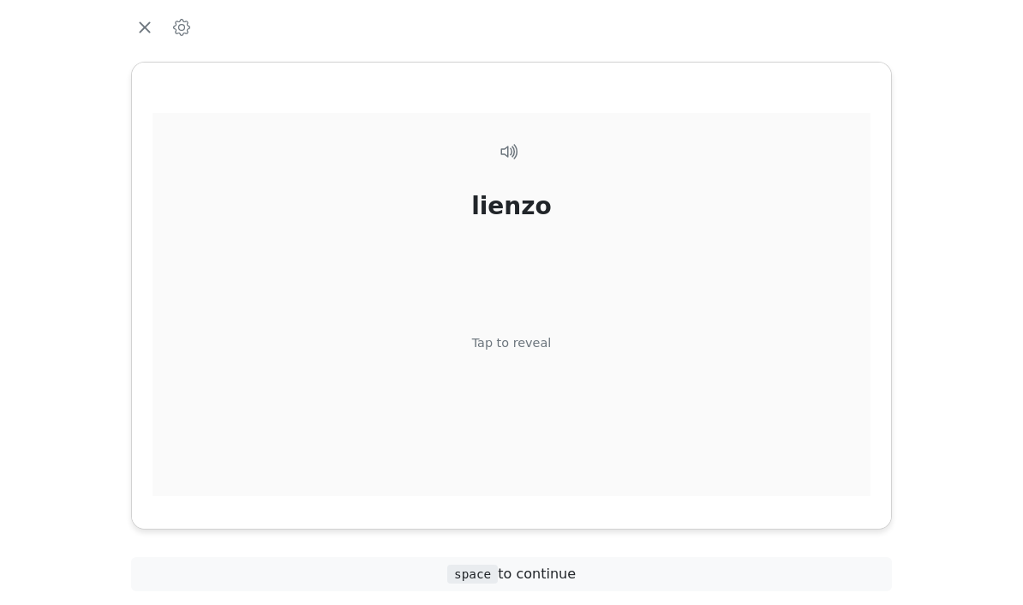
click at [573, 302] on div "lienzo Tap to reveal" at bounding box center [511, 324] width 718 height 423
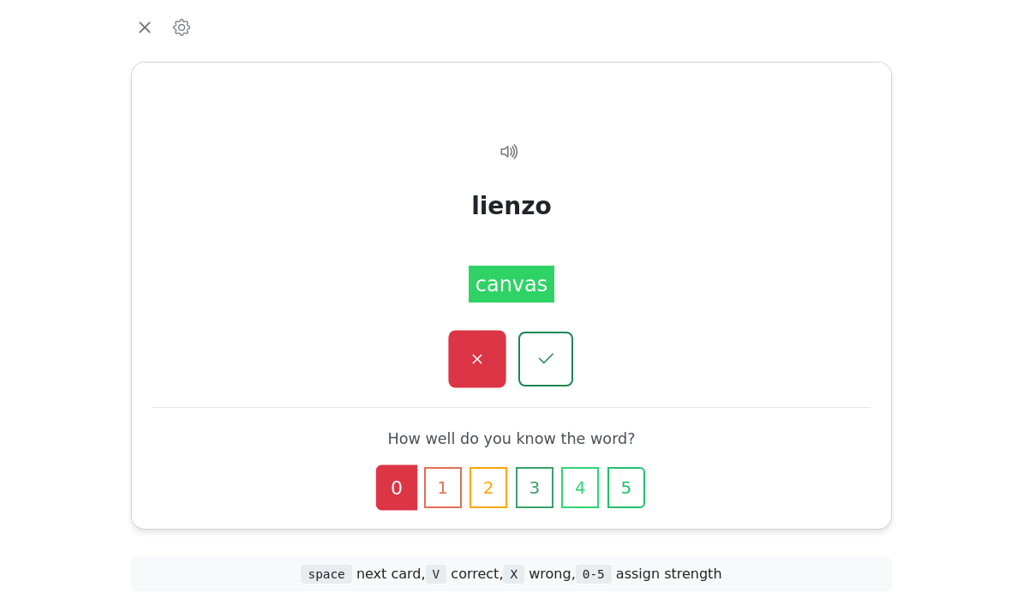
click at [473, 367] on icon "button" at bounding box center [476, 359] width 21 height 21
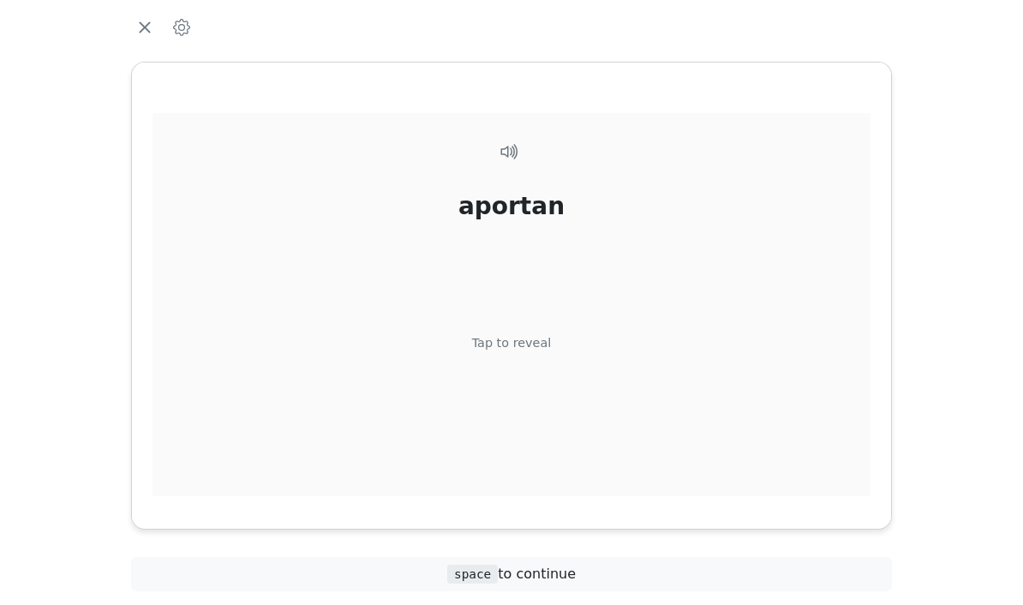
click at [623, 313] on div "aportan Tap to reveal" at bounding box center [511, 324] width 718 height 423
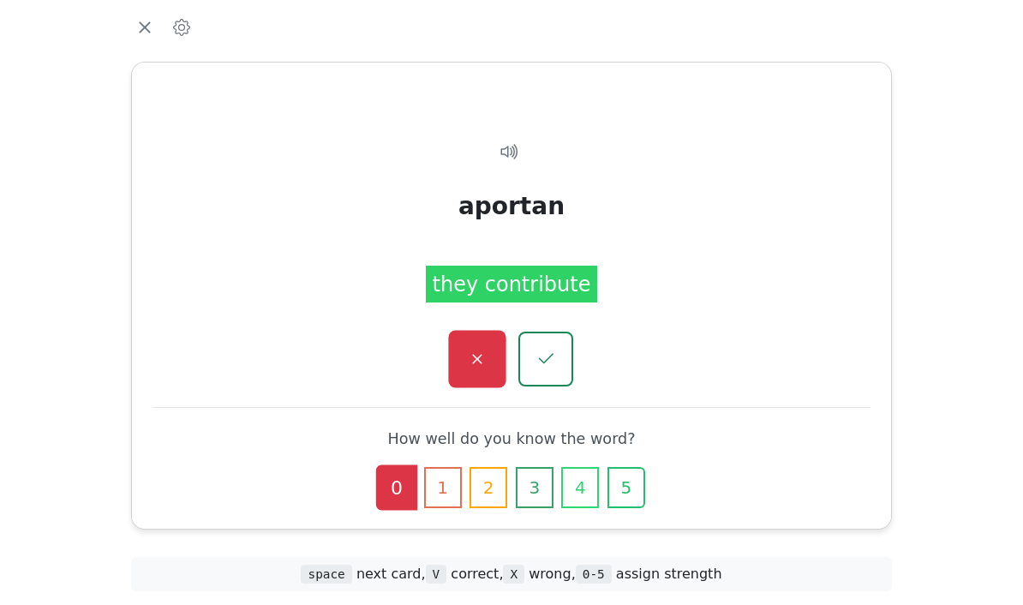
click at [461, 355] on button "button" at bounding box center [476, 359] width 57 height 57
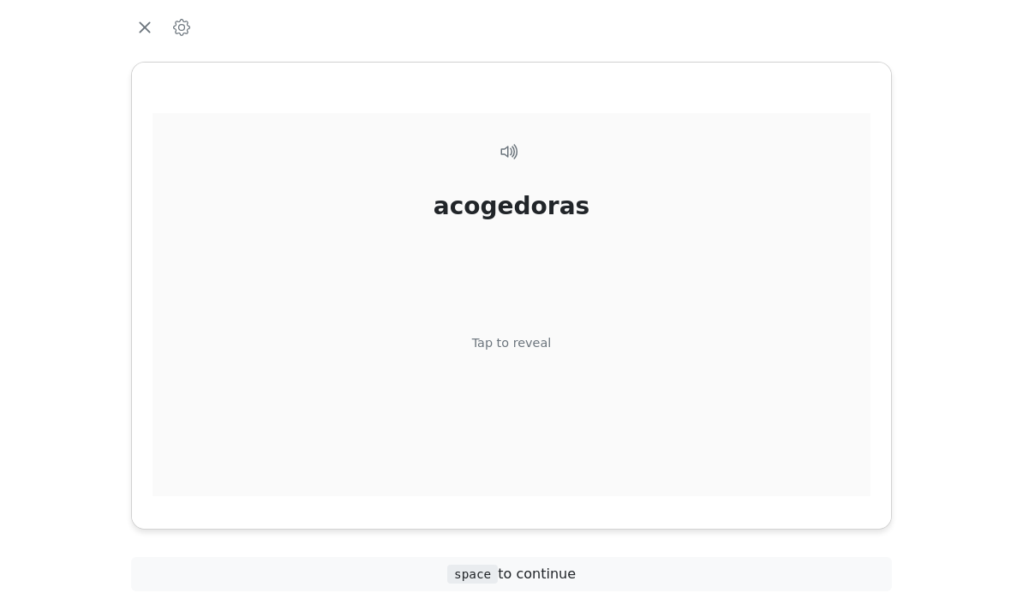
click at [623, 292] on div "acogedoras Tap to reveal" at bounding box center [511, 324] width 718 height 423
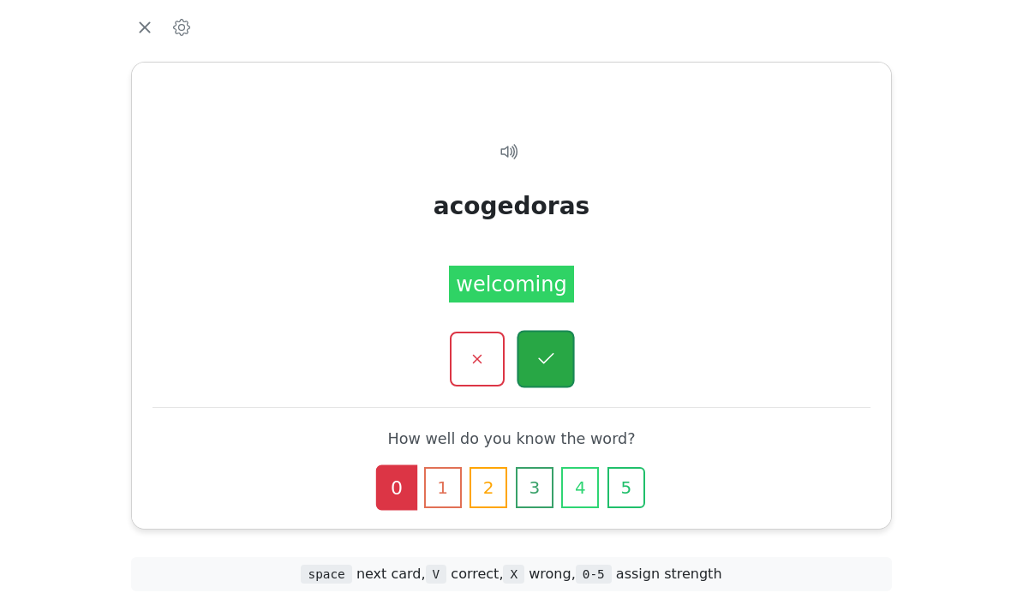
click at [557, 352] on button "button" at bounding box center [545, 359] width 57 height 57
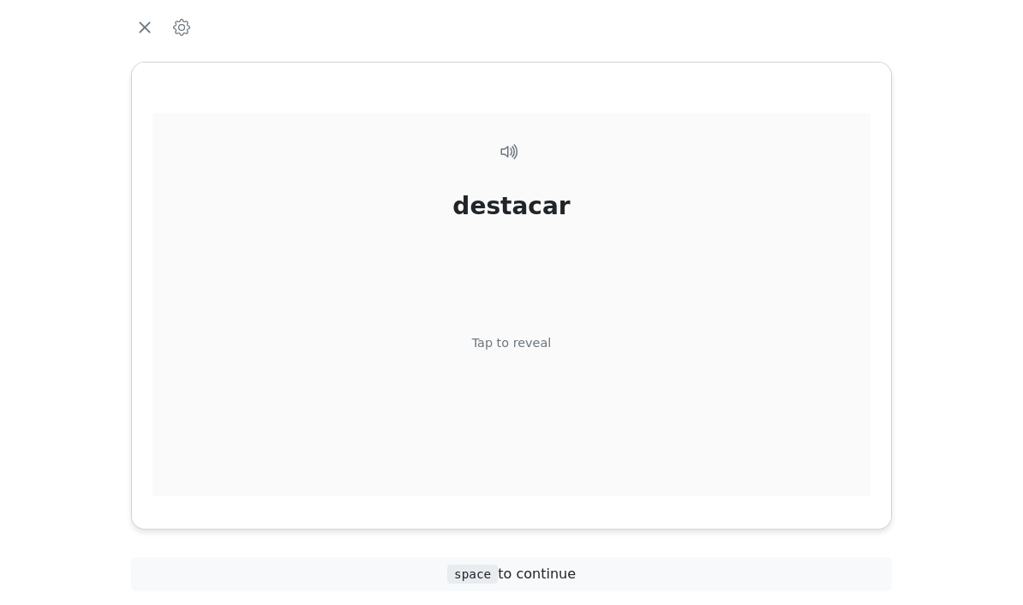
click at [657, 278] on div "destacar Tap to reveal" at bounding box center [511, 324] width 718 height 423
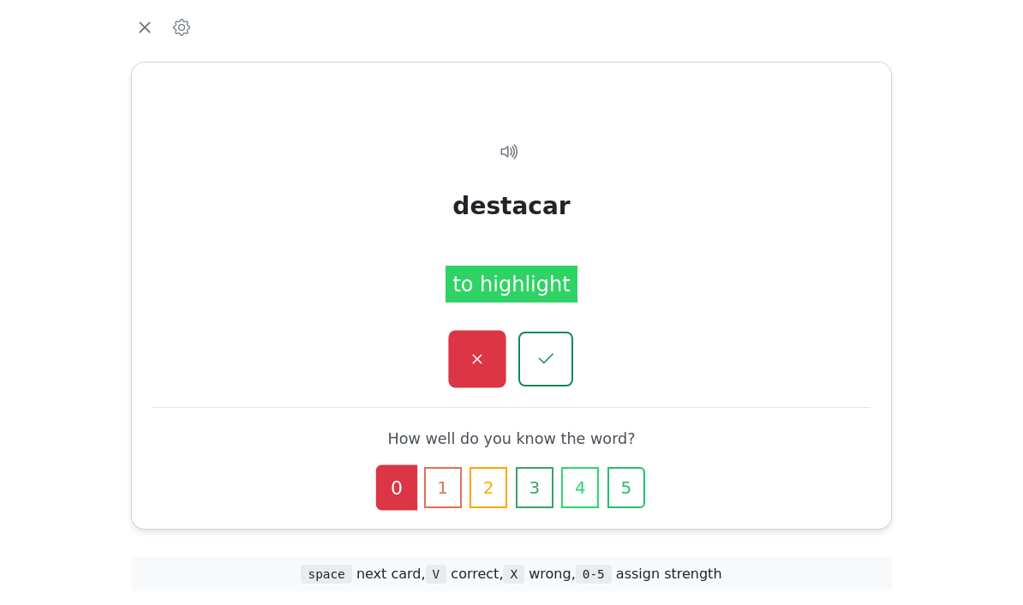
click at [479, 370] on button "button" at bounding box center [476, 359] width 57 height 57
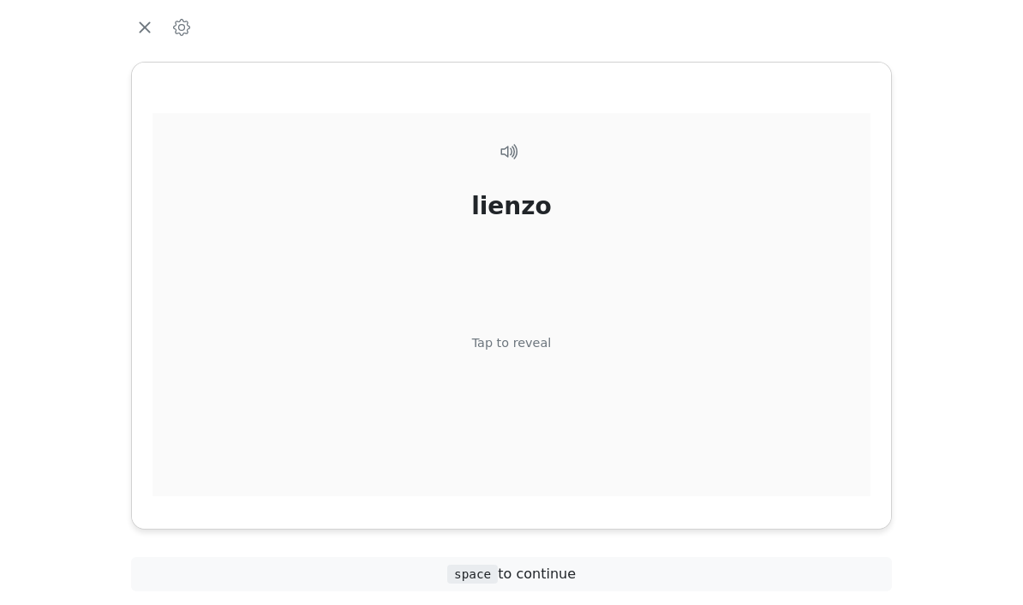
click at [624, 286] on div "lienzo Tap to reveal" at bounding box center [511, 324] width 718 height 423
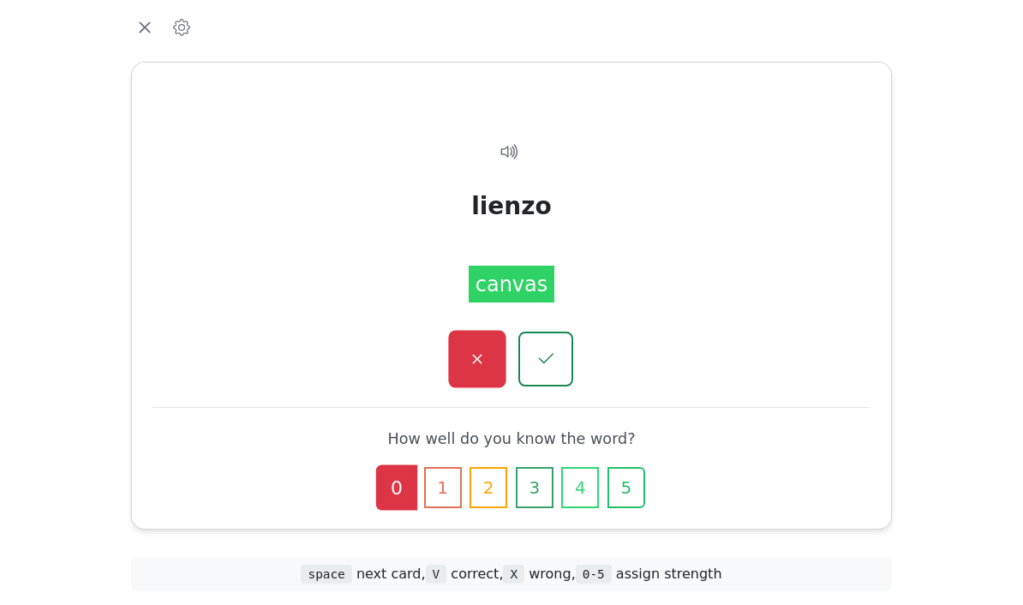
click at [480, 362] on icon "button" at bounding box center [476, 359] width 21 height 21
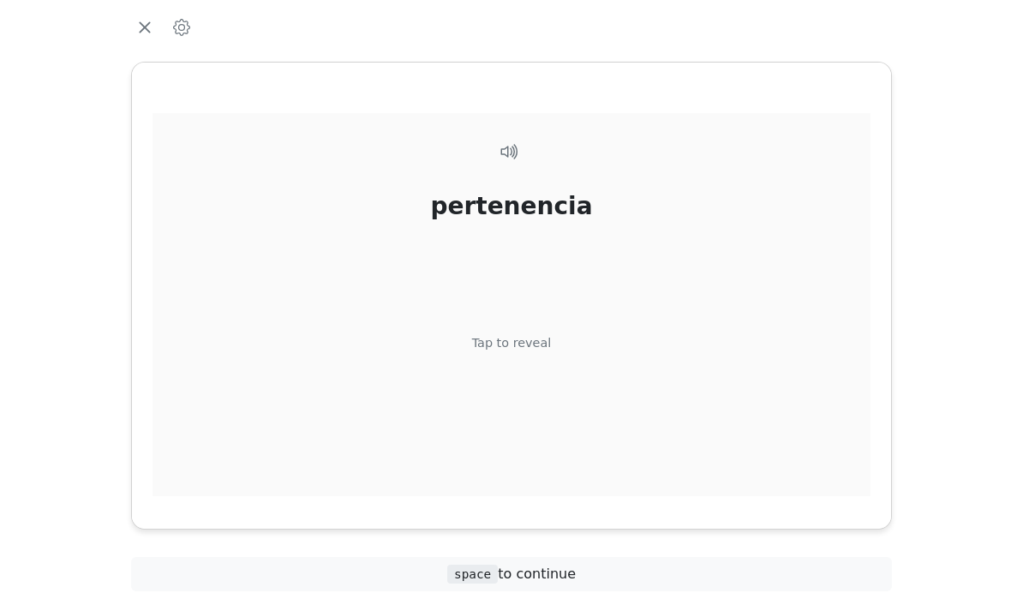
click at [590, 277] on div "pertenencia Tap to reveal" at bounding box center [511, 324] width 718 height 423
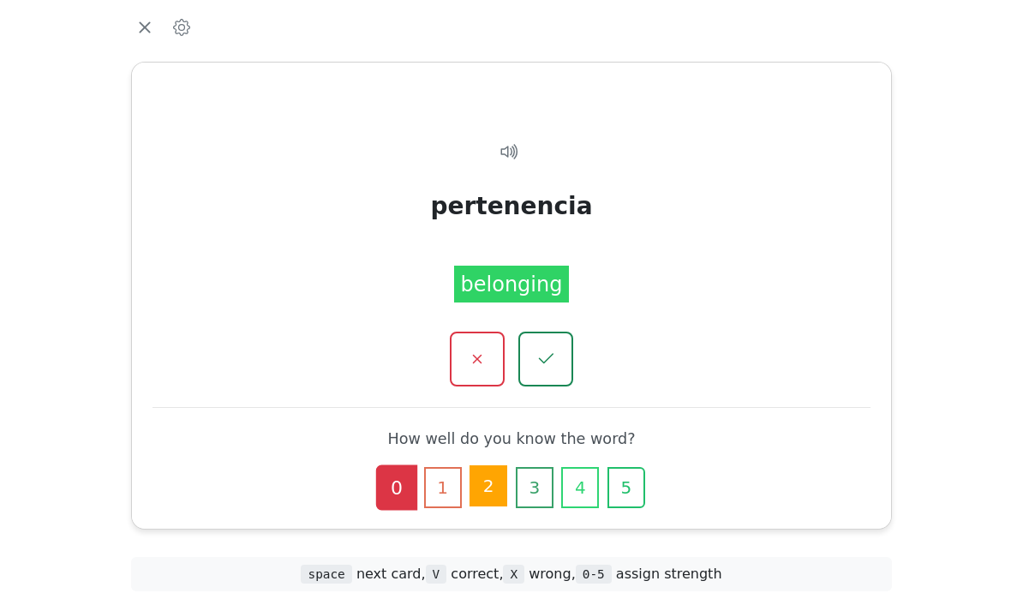
click at [491, 490] on button "2" at bounding box center [488, 485] width 38 height 41
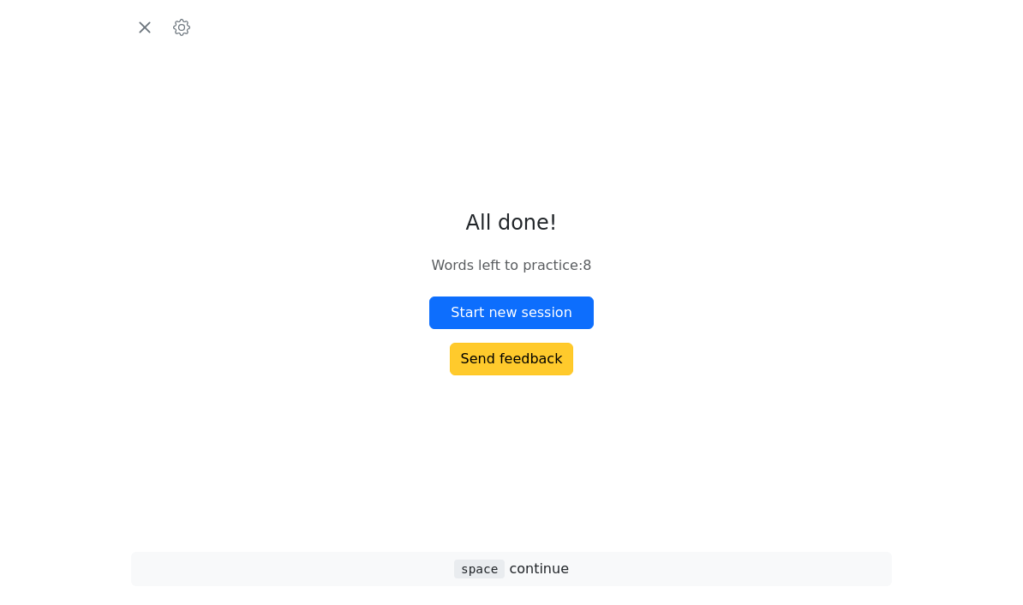
click at [535, 375] on button "Send feedback" at bounding box center [512, 359] width 124 height 33
